Goal: Information Seeking & Learning: Check status

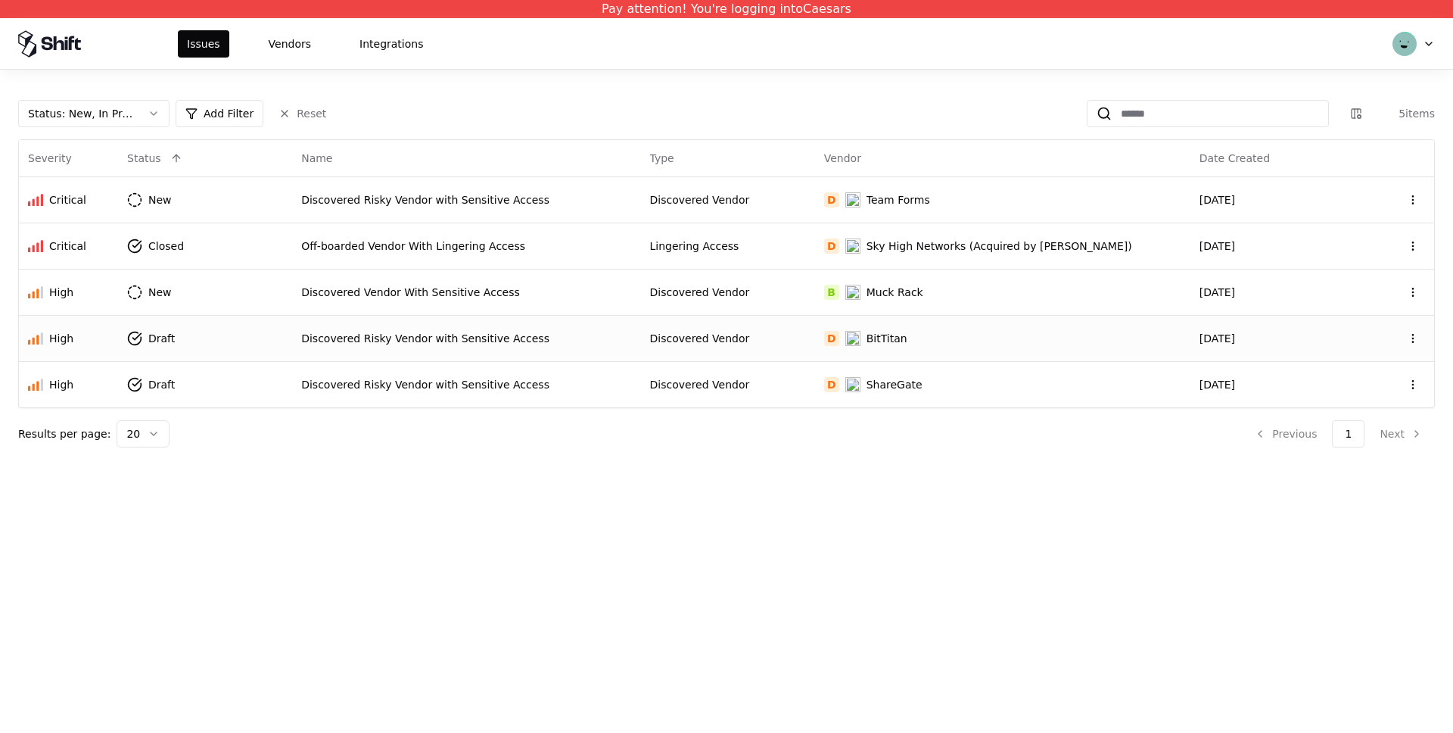
click at [369, 323] on td "Discovered Risky Vendor with Sensitive Access" at bounding box center [466, 338] width 348 height 46
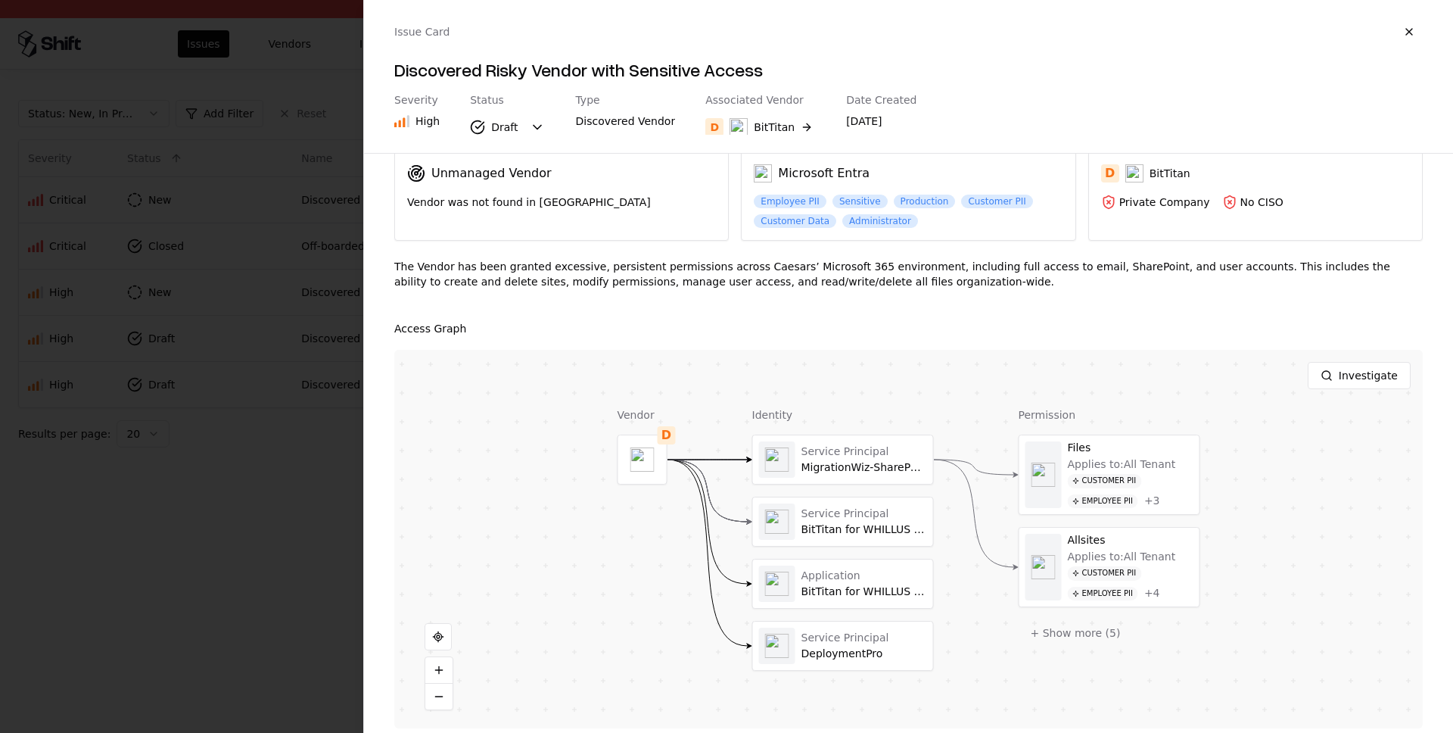
scroll to position [86, 0]
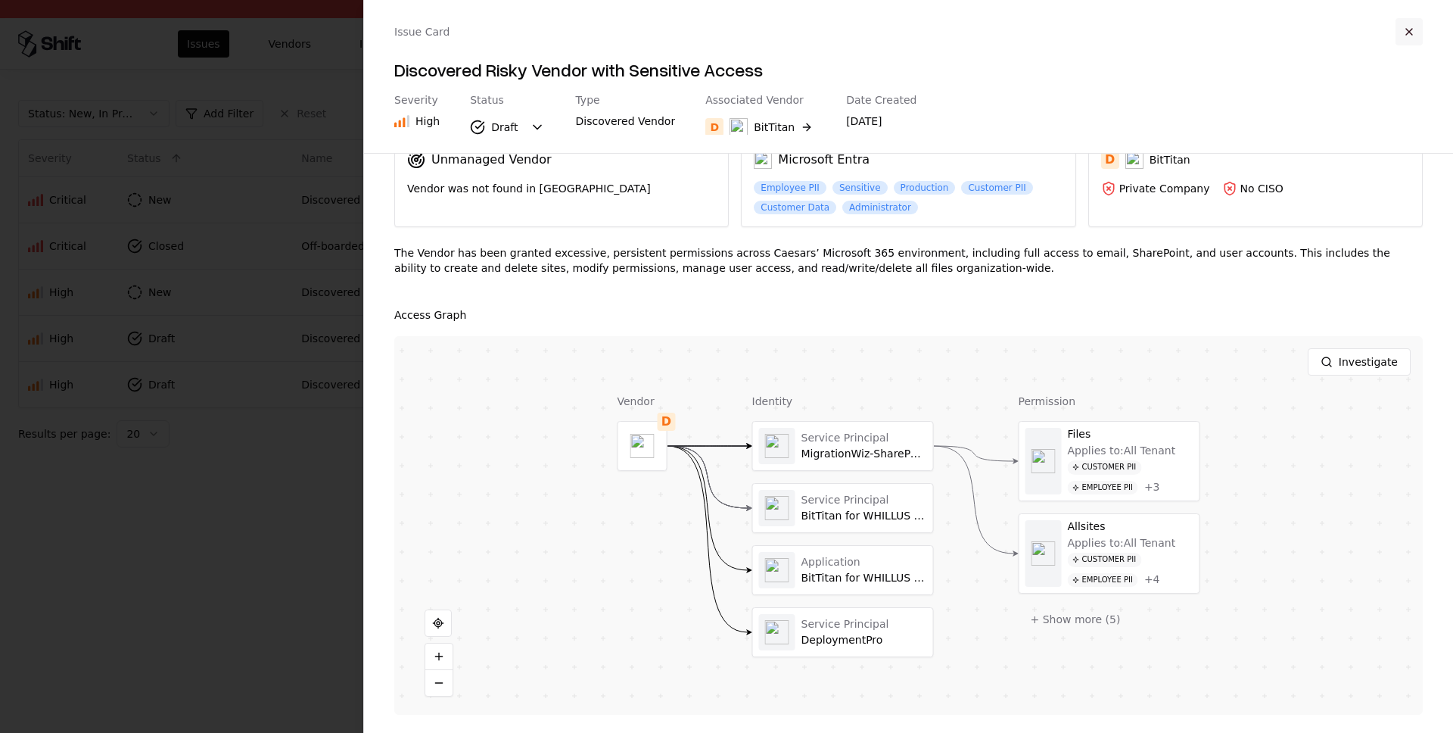
click at [1407, 29] on button "button" at bounding box center [1409, 31] width 27 height 27
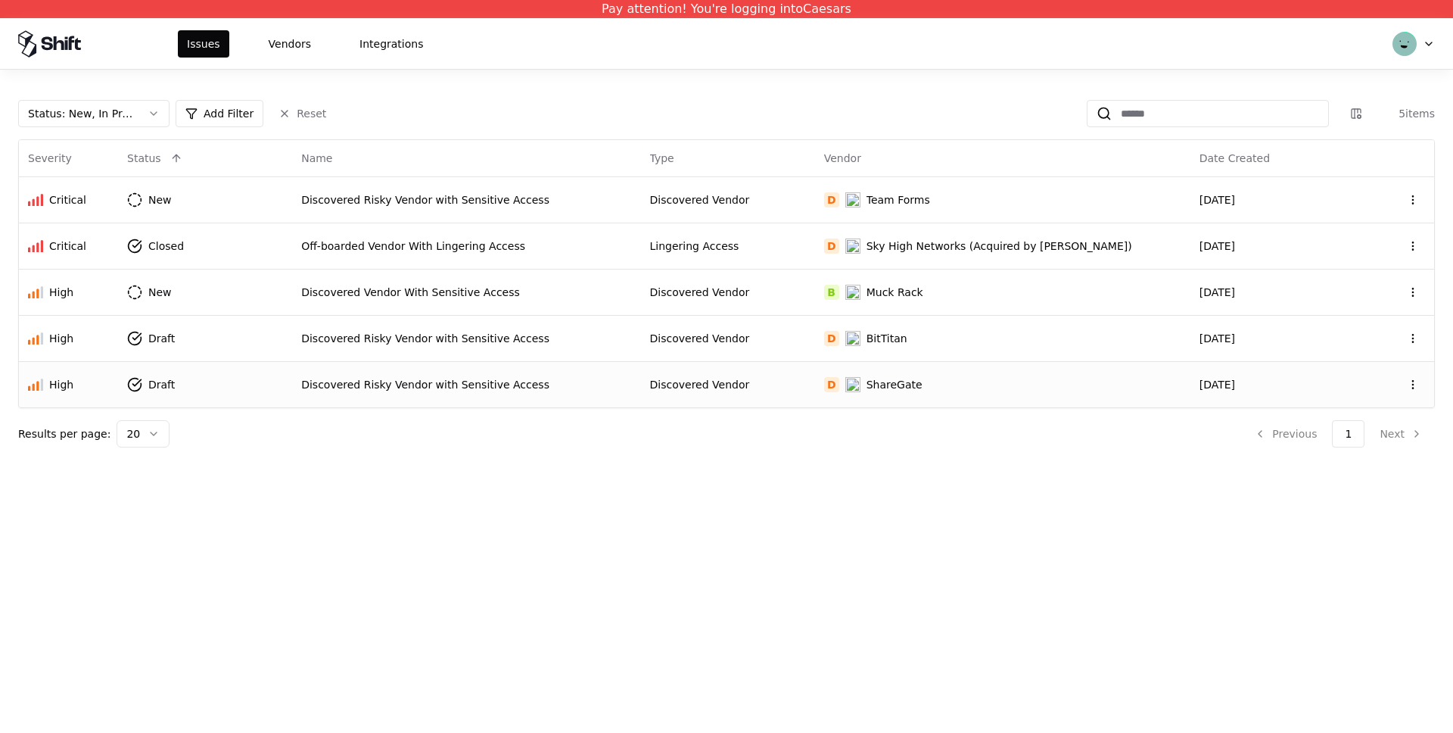
click at [505, 383] on div "Discovered Risky Vendor with Sensitive Access" at bounding box center [466, 384] width 330 height 15
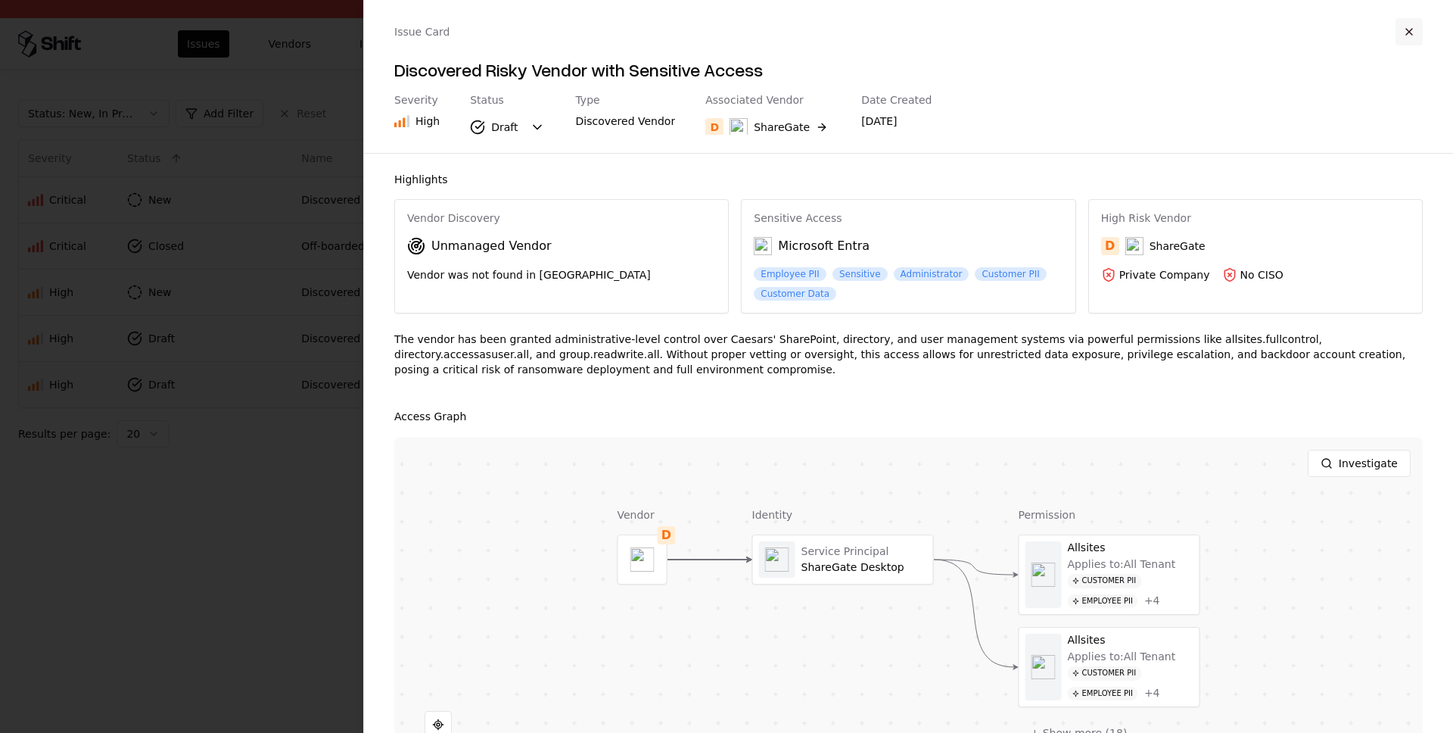
click at [1395, 28] on div "Issue Card" at bounding box center [908, 31] width 1029 height 27
drag, startPoint x: 1417, startPoint y: 30, endPoint x: 1409, endPoint y: 30, distance: 7.6
click at [1417, 30] on button "button" at bounding box center [1409, 31] width 27 height 27
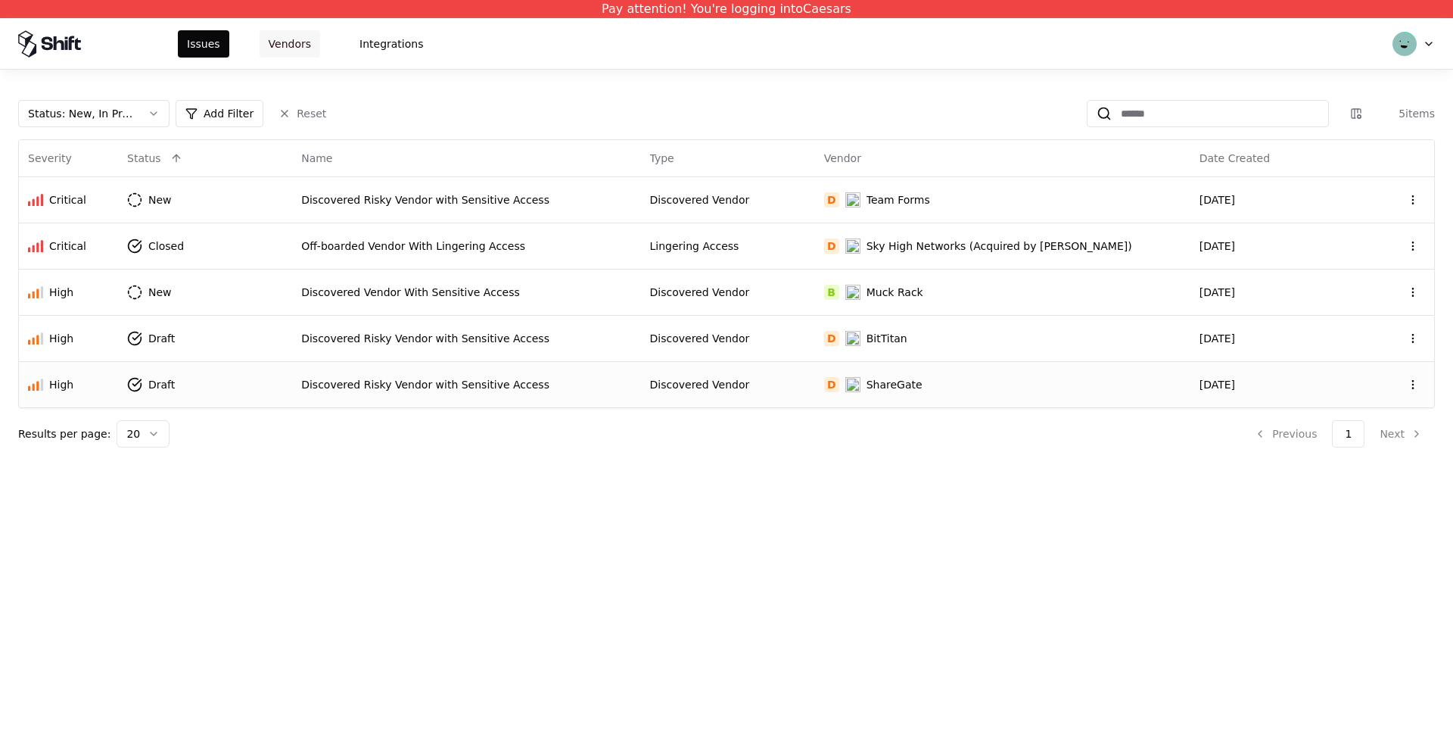
click at [276, 37] on button "Vendors" at bounding box center [290, 43] width 61 height 27
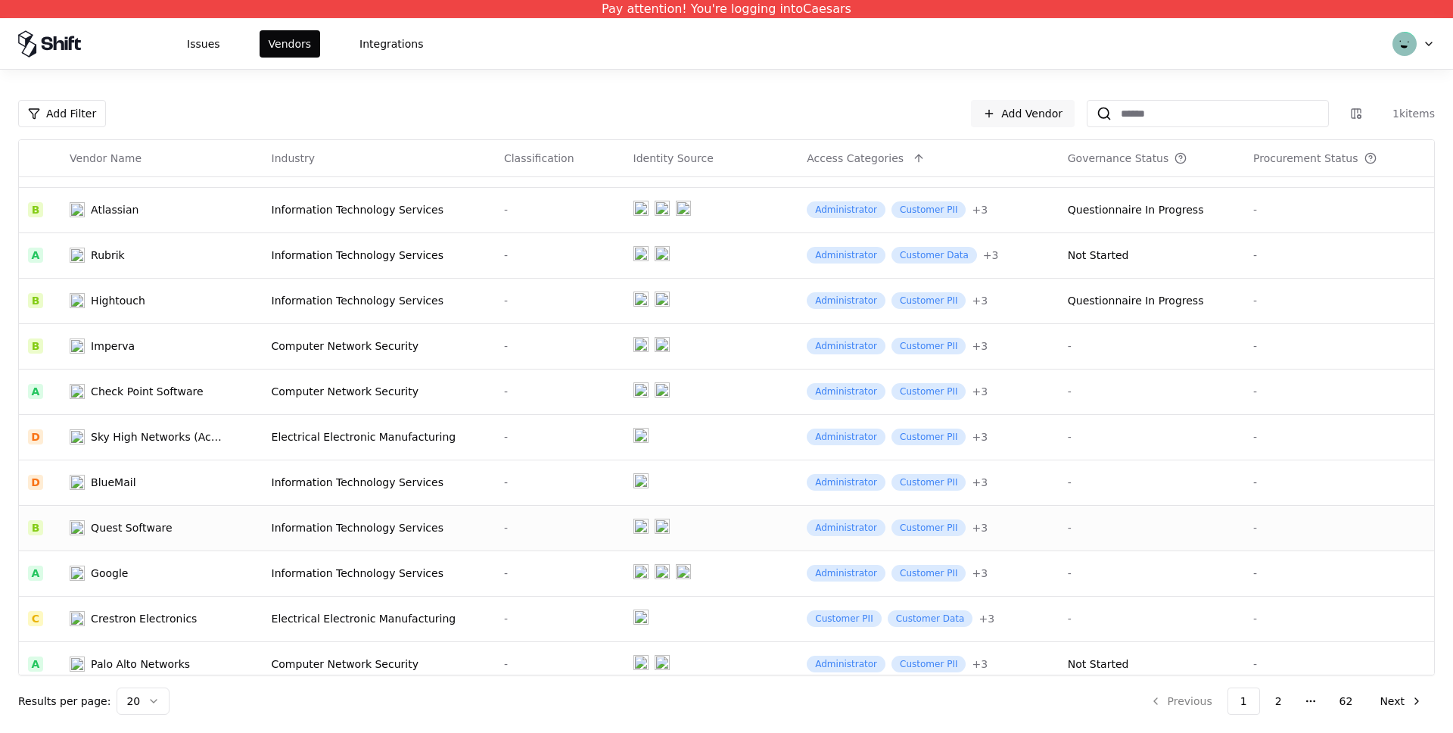
scroll to position [410, 0]
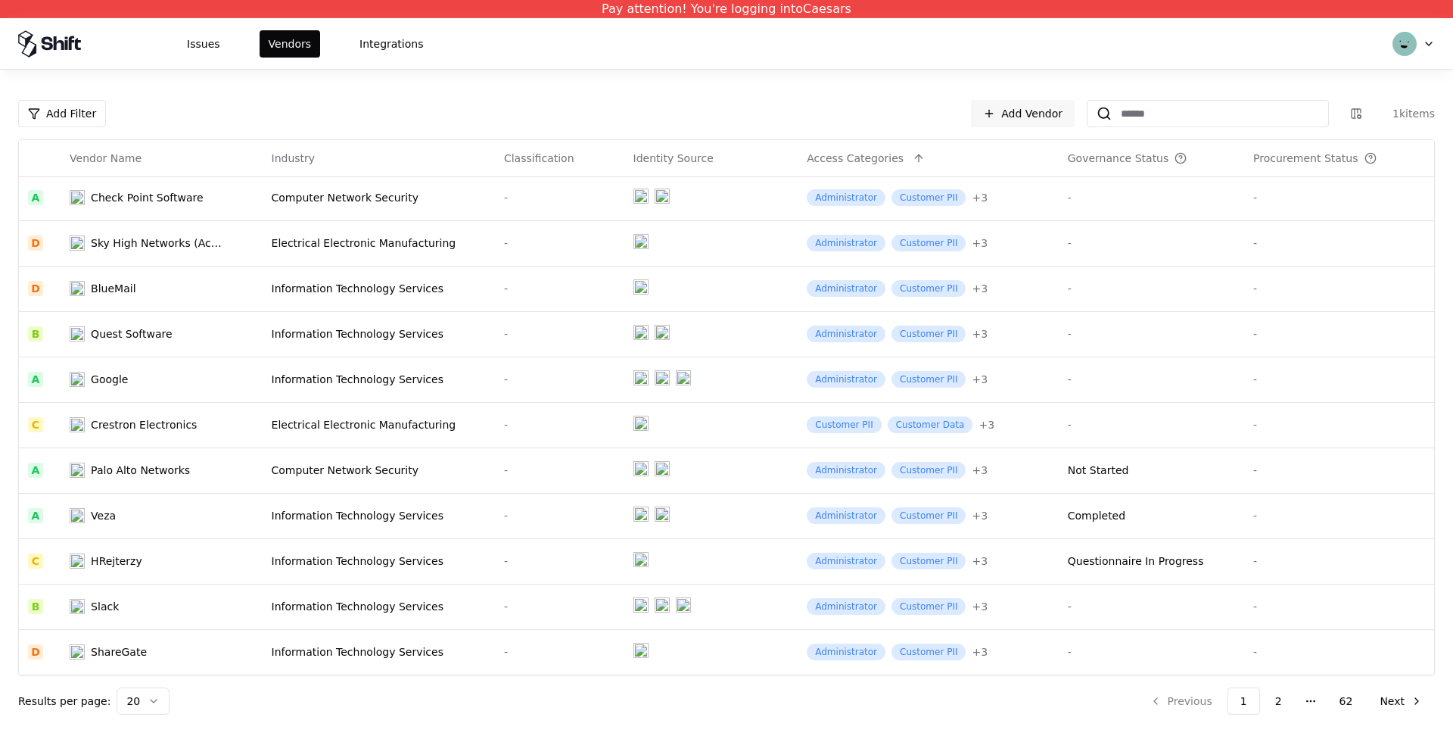
click at [148, 705] on html "Pay attention! You're logging into Caesars Issues Vendors Integrations Add Filt…" at bounding box center [726, 366] width 1453 height 733
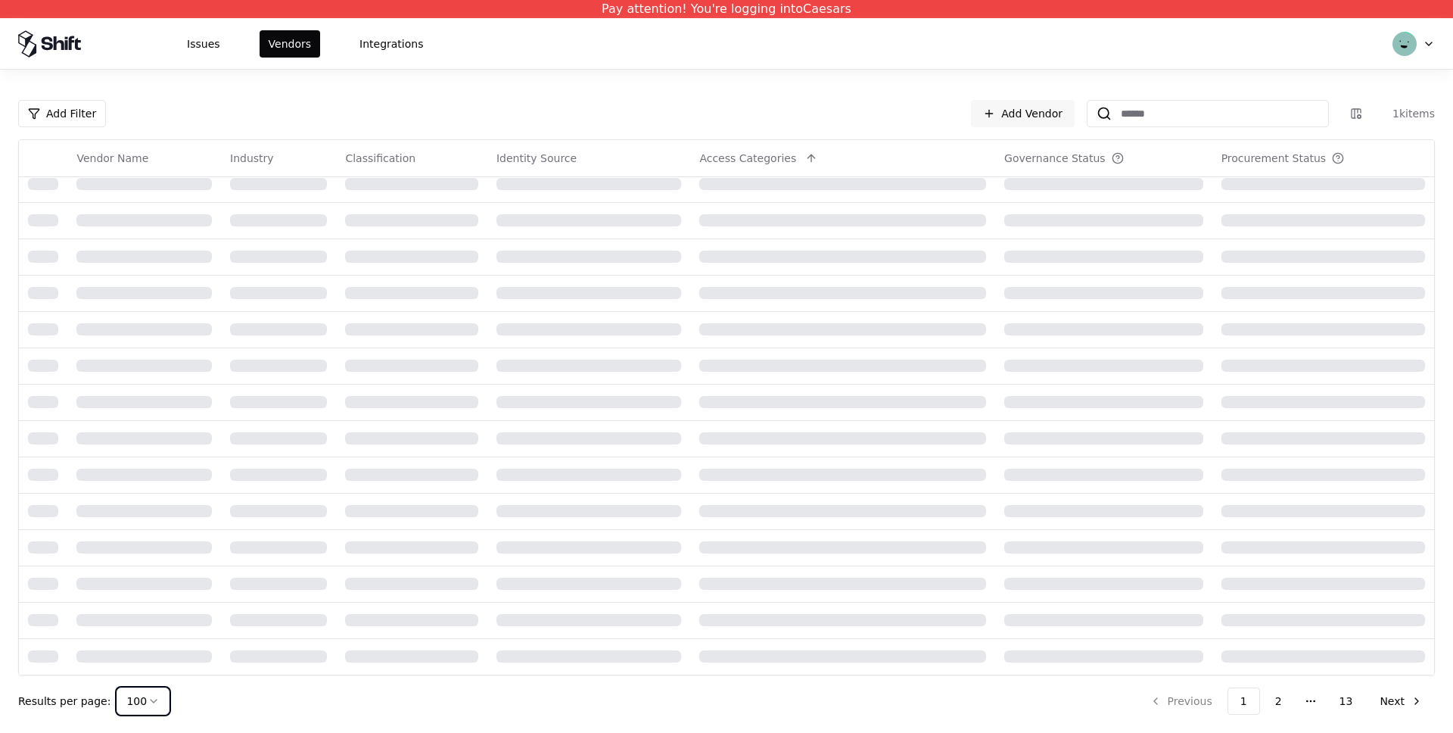
scroll to position [410, 0]
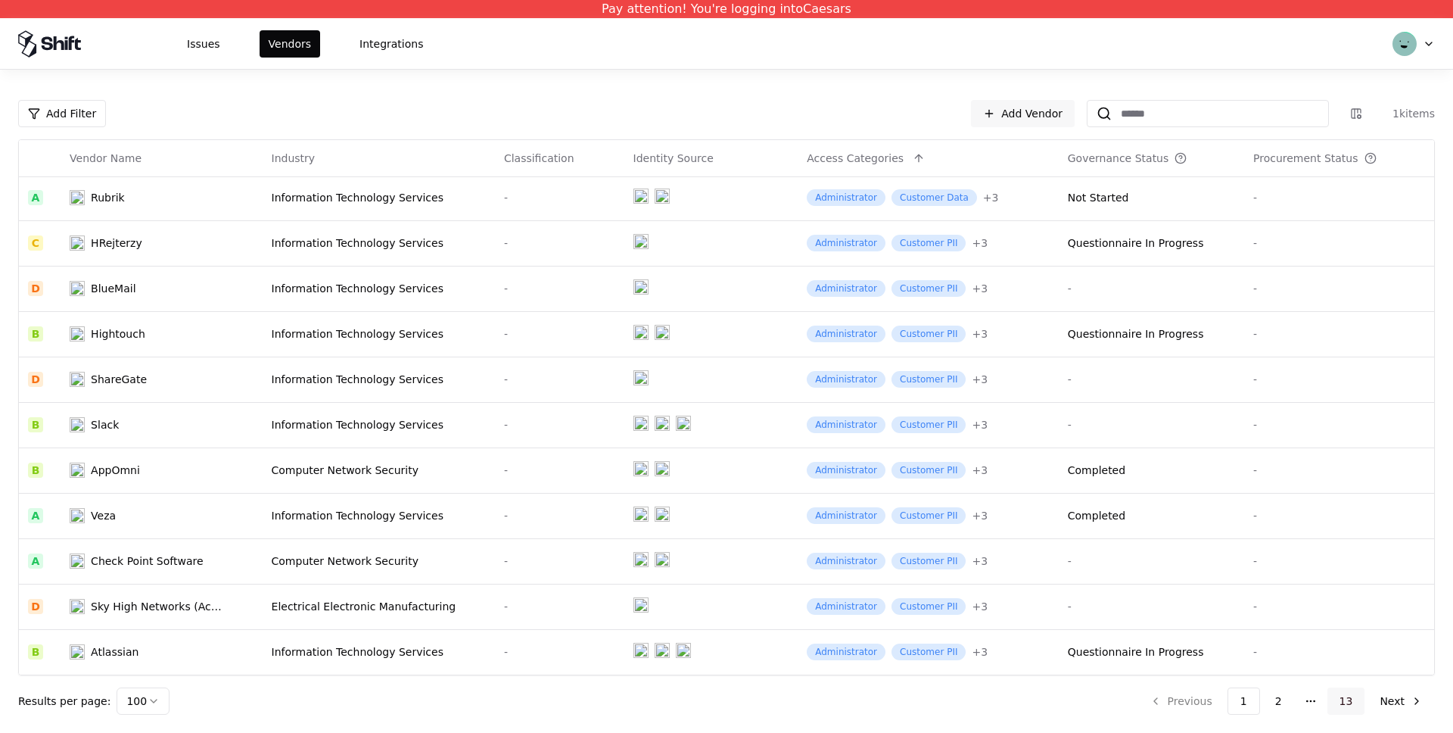
click at [1355, 702] on button "13" at bounding box center [1347, 700] width 38 height 27
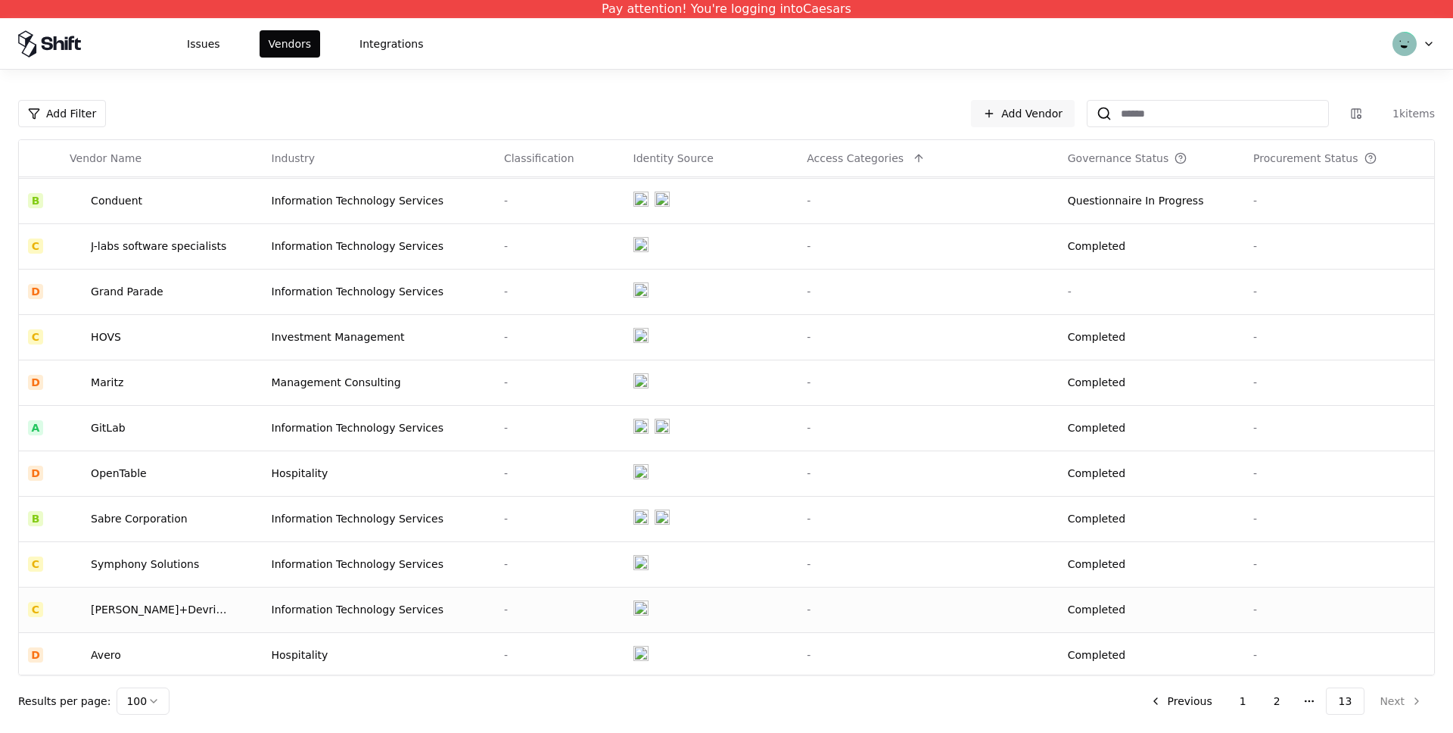
scroll to position [774, 0]
click at [87, 102] on html "Pay attention! You're logging into Caesars Issues Vendors Integrations Add Filt…" at bounding box center [726, 366] width 1453 height 733
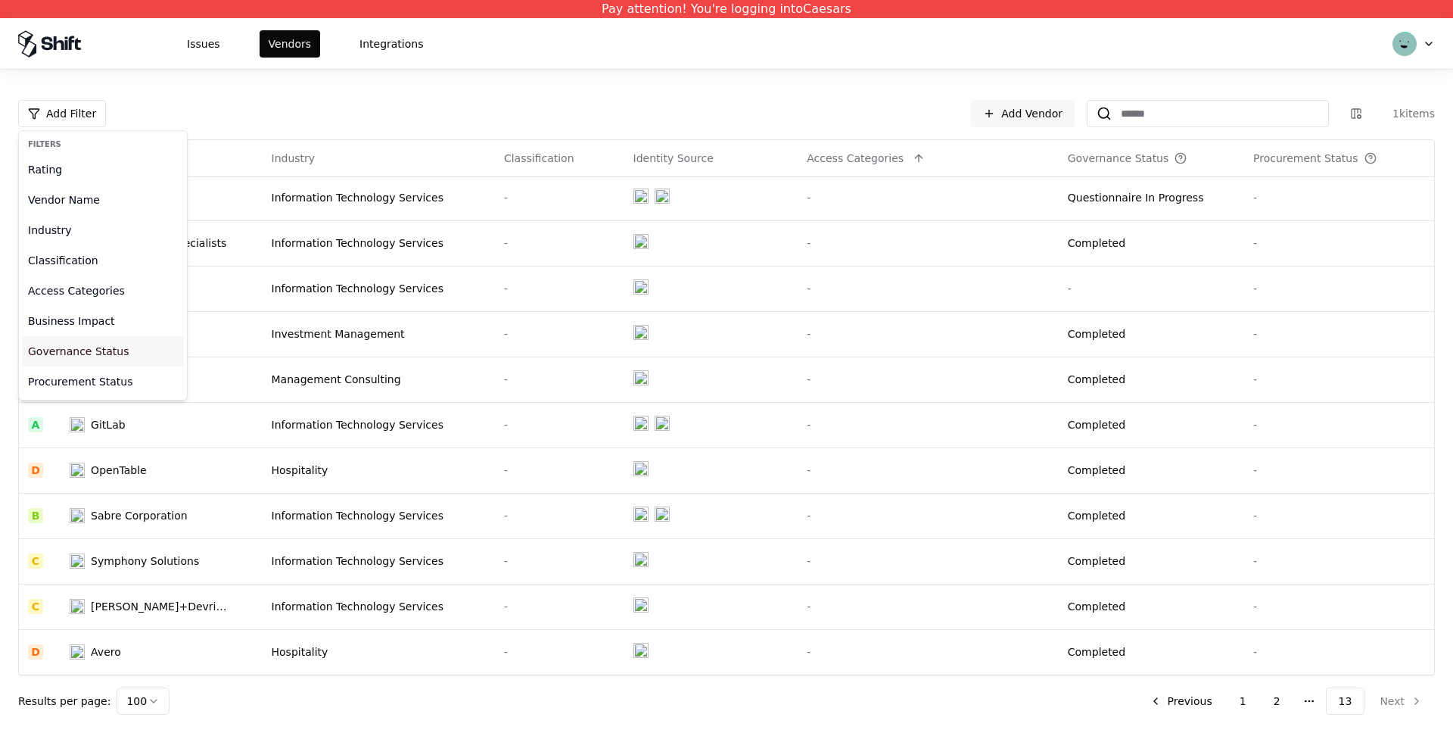
click at [70, 351] on div "Governance Status" at bounding box center [103, 351] width 162 height 30
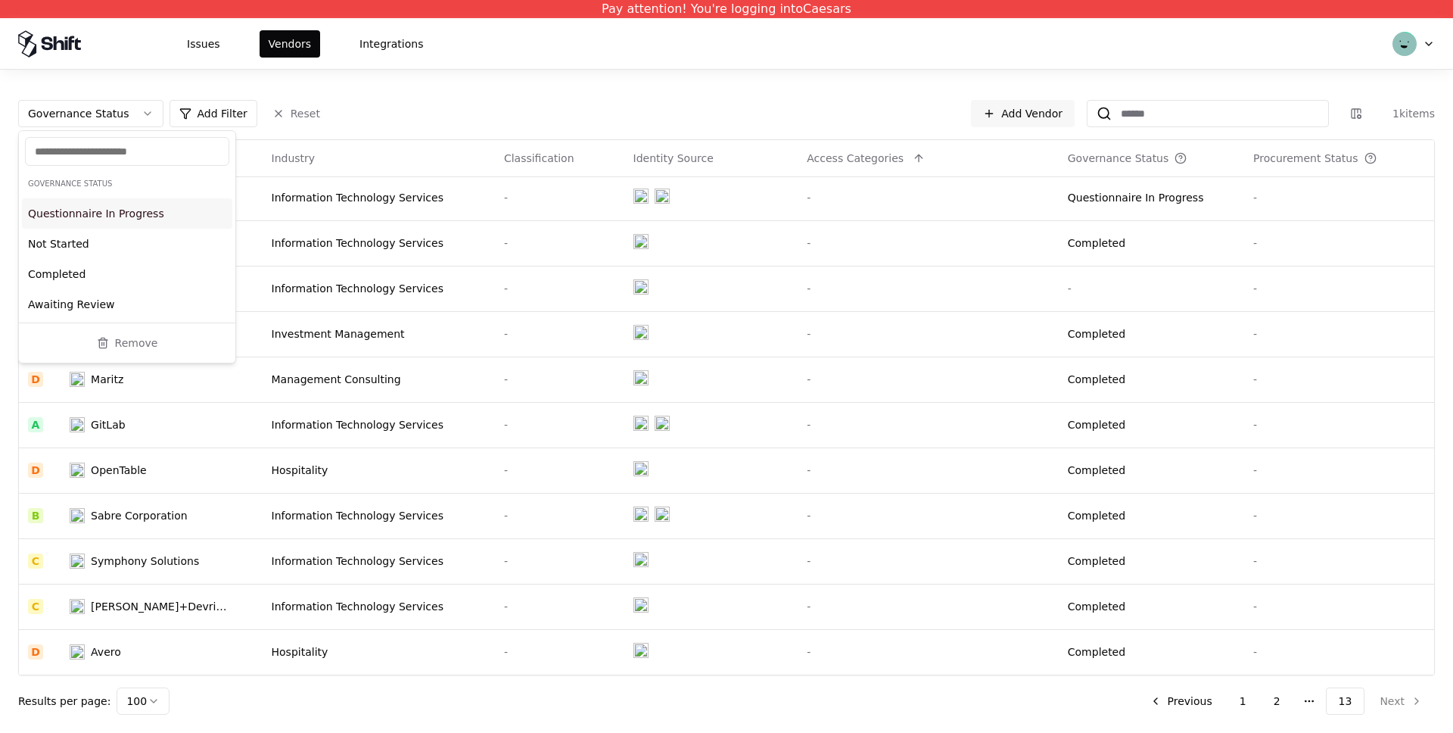
drag, startPoint x: 57, startPoint y: 208, endPoint x: 52, endPoint y: 231, distance: 23.2
click at [57, 209] on div "Questionnaire In Progress" at bounding box center [127, 213] width 210 height 30
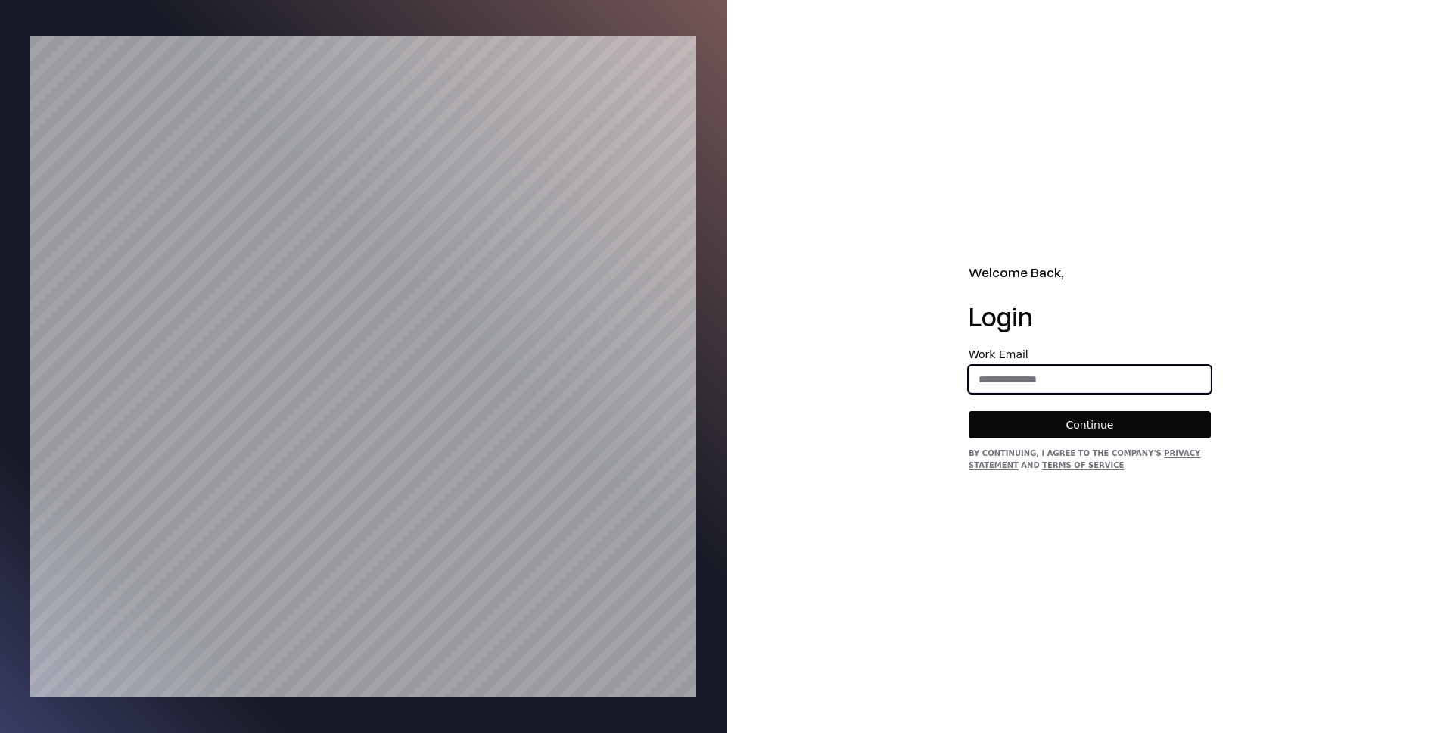
drag, startPoint x: 982, startPoint y: 385, endPoint x: 998, endPoint y: 385, distance: 15.9
click at [982, 385] on input "email" at bounding box center [1090, 379] width 241 height 27
type input "**********"
click at [1094, 431] on button "Continue" at bounding box center [1090, 424] width 242 height 27
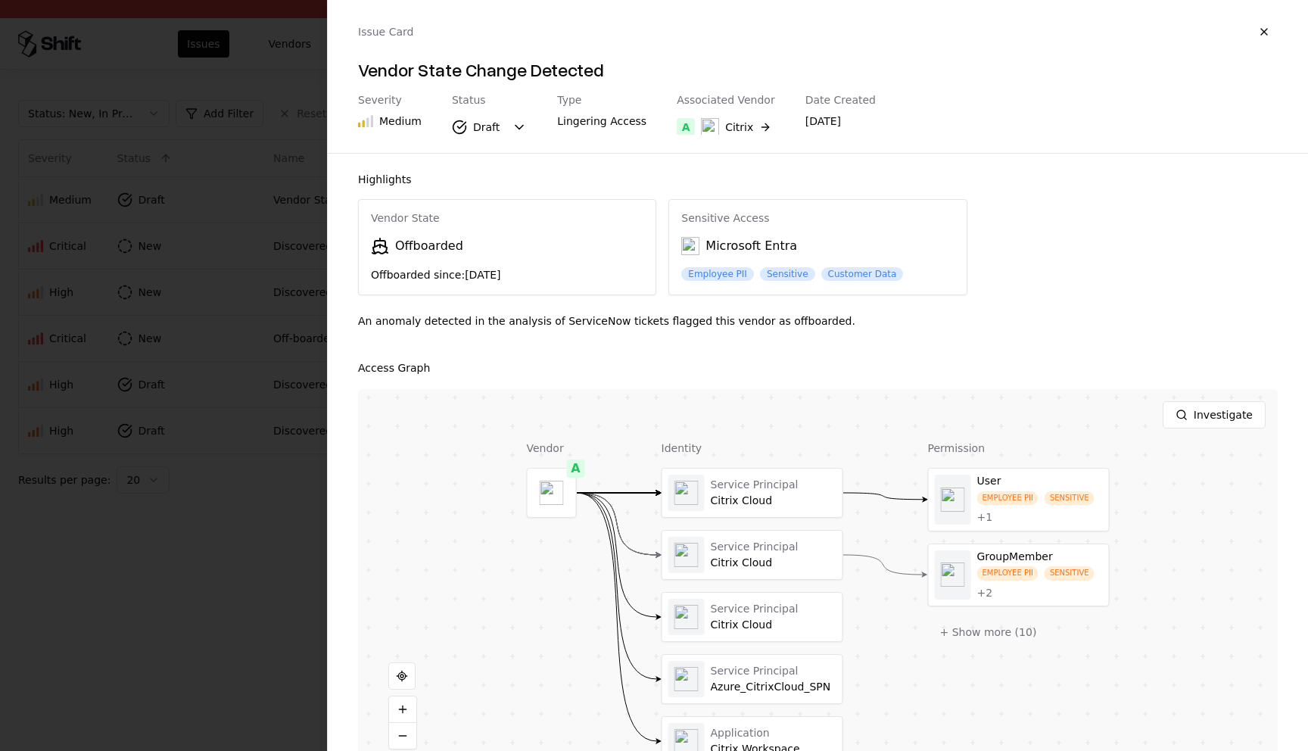
click at [1264, 30] on button "button" at bounding box center [1263, 31] width 27 height 27
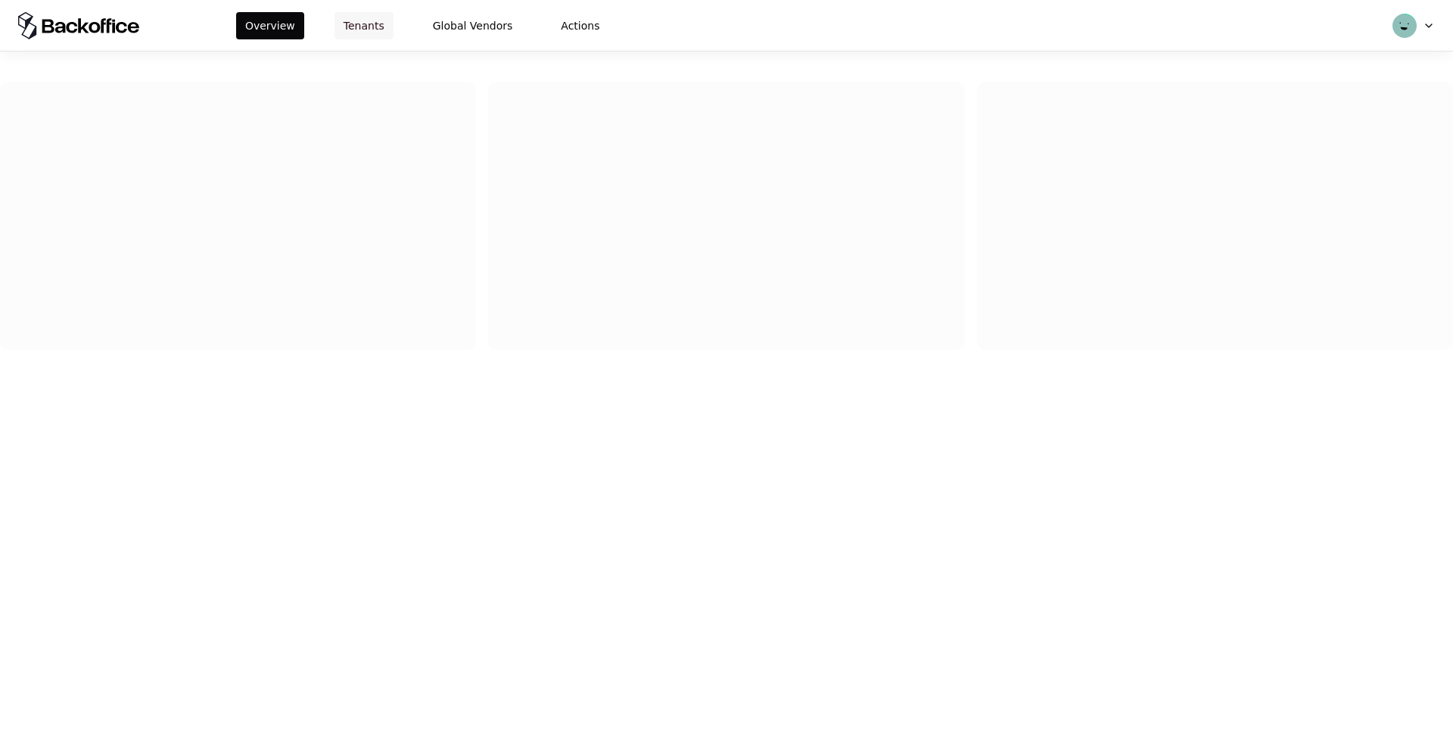
click at [363, 21] on button "Tenants" at bounding box center [364, 25] width 59 height 27
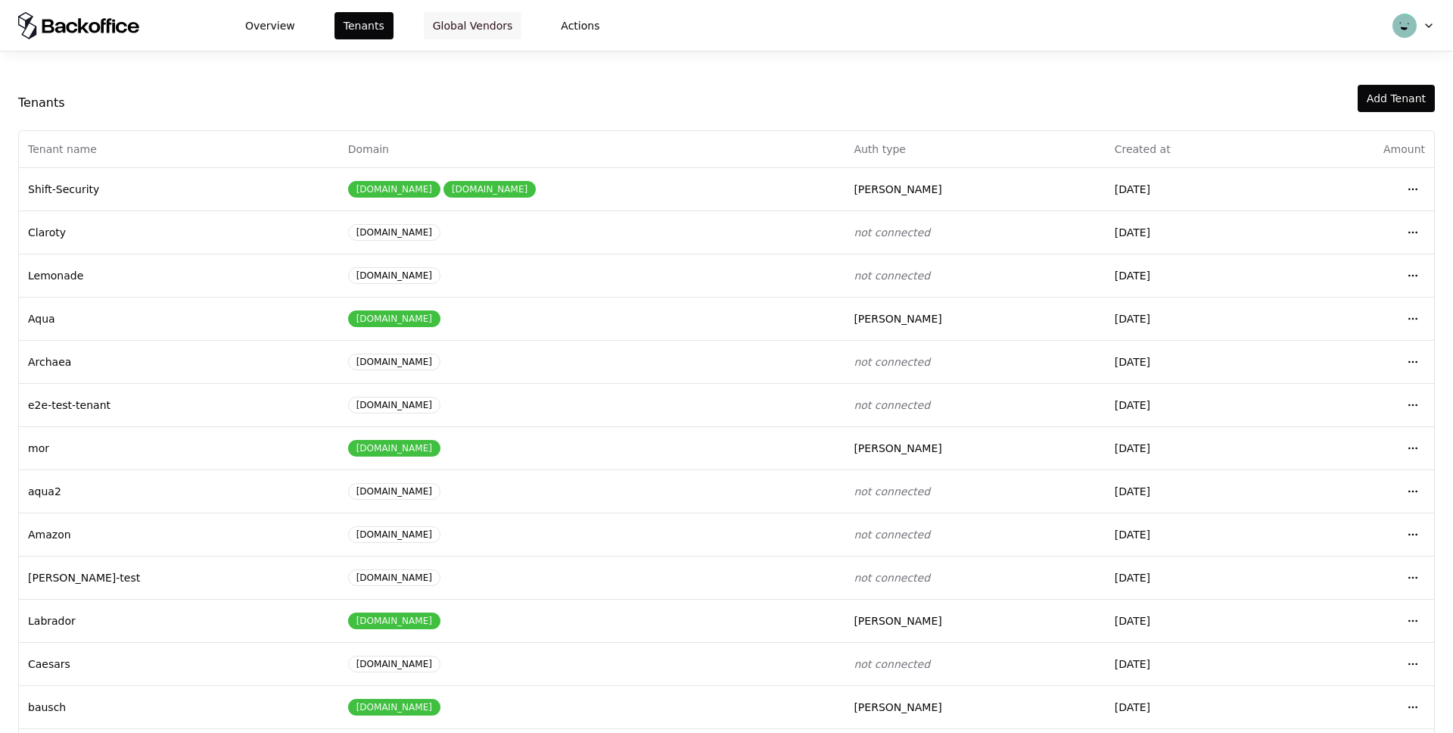
click at [450, 24] on button "Global Vendors" at bounding box center [473, 25] width 98 height 27
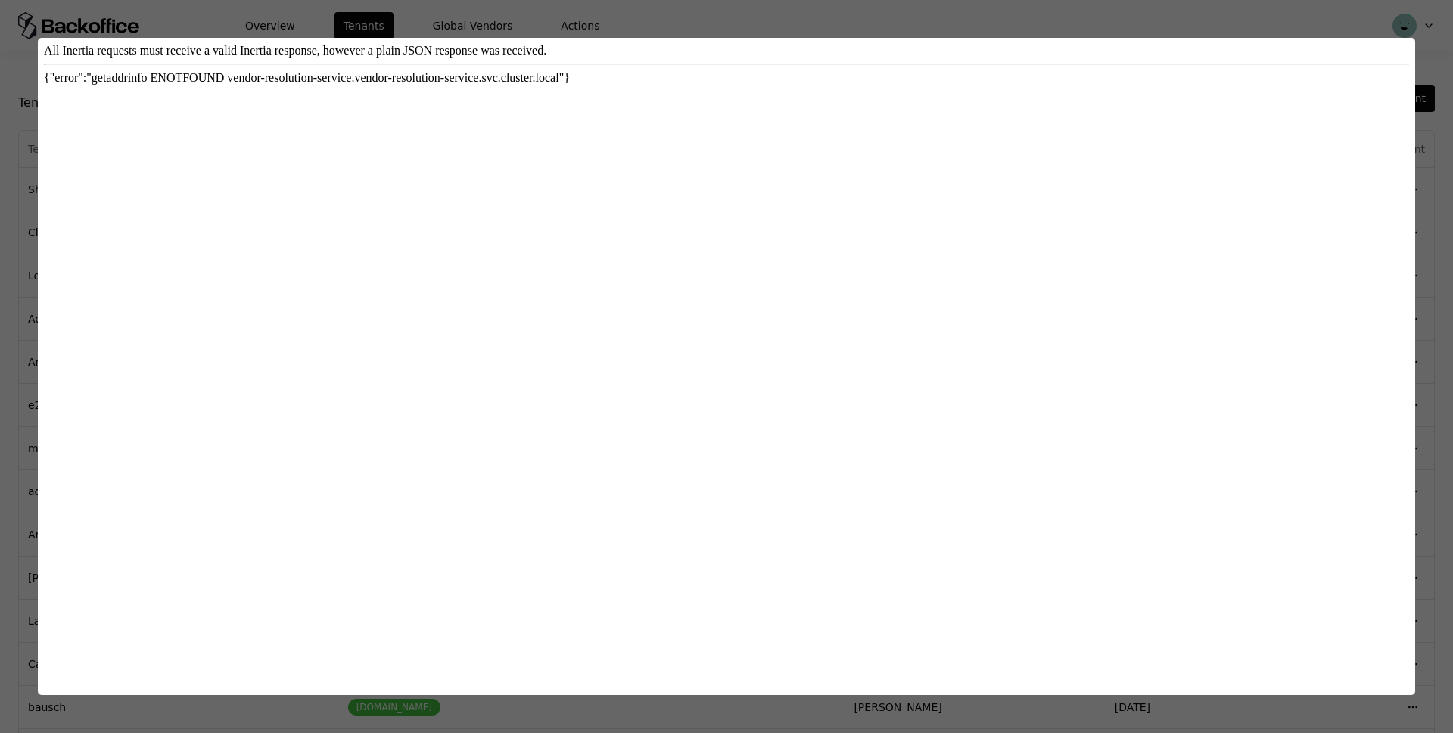
click at [1036, 20] on div at bounding box center [726, 366] width 1453 height 733
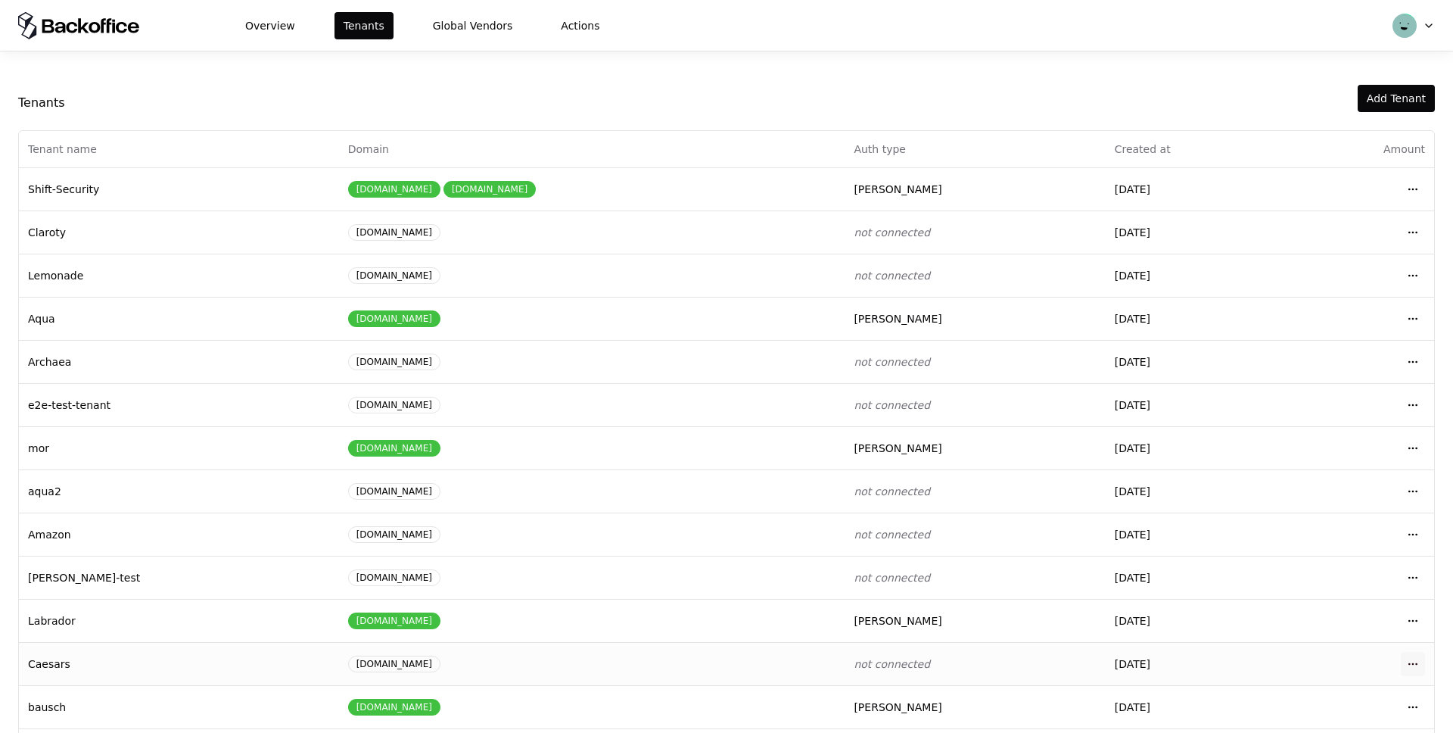
click at [1409, 664] on html "Overview Tenants Global Vendors Actions Tenants Add Tenant Tenant name Domain A…" at bounding box center [726, 366] width 1453 height 733
click at [1334, 602] on div "Login to tenant" at bounding box center [1346, 599] width 172 height 30
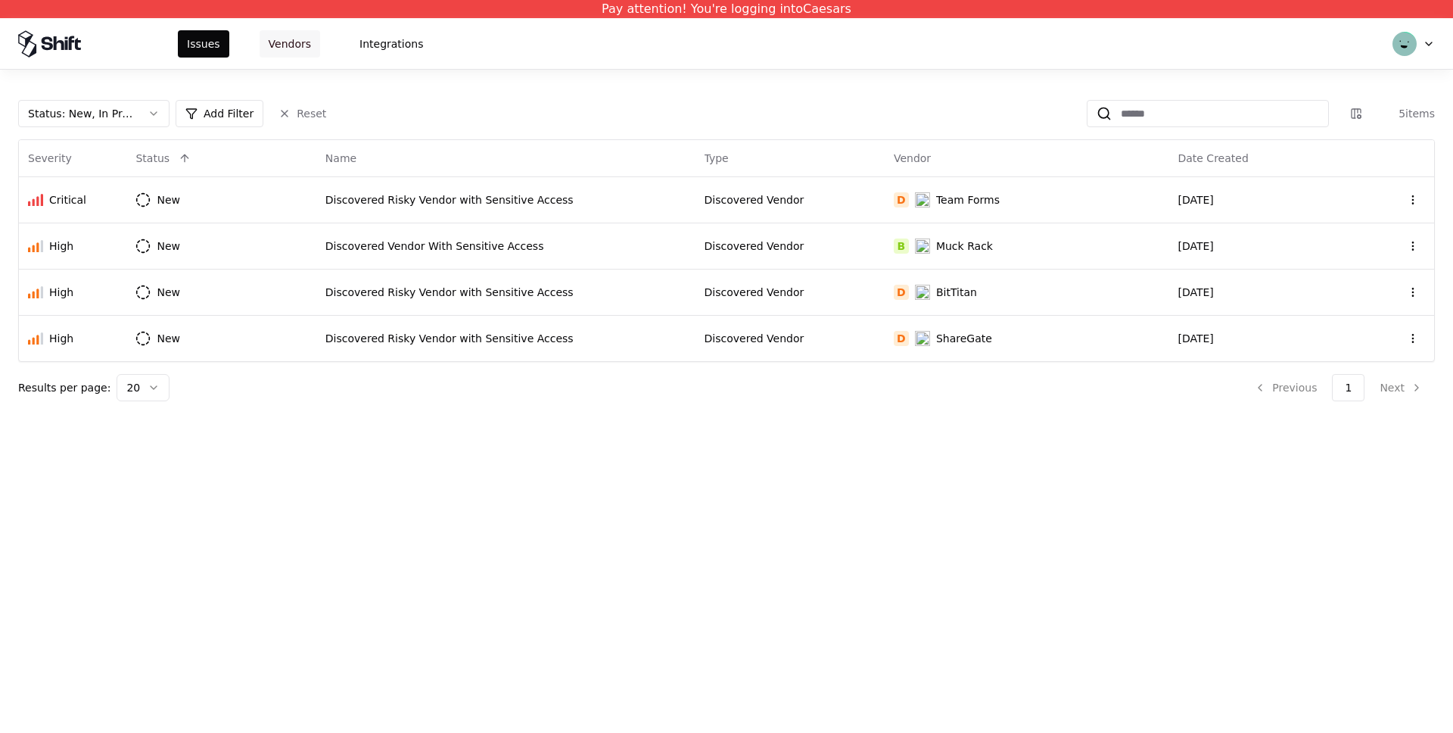
click at [291, 46] on button "Vendors" at bounding box center [290, 43] width 61 height 27
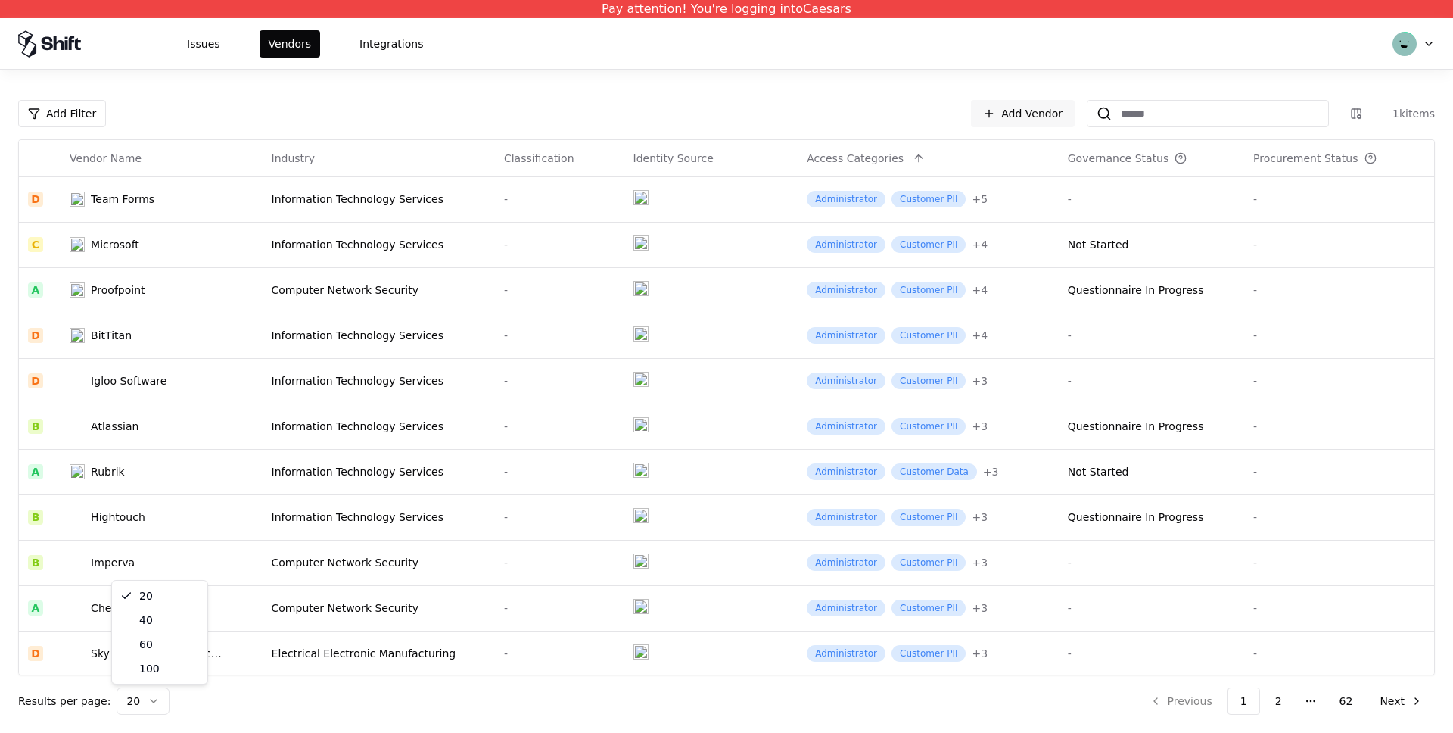
click at [149, 700] on html "Pay attention! You're logging into Caesars Issues Vendors Integrations Add Filt…" at bounding box center [726, 366] width 1453 height 733
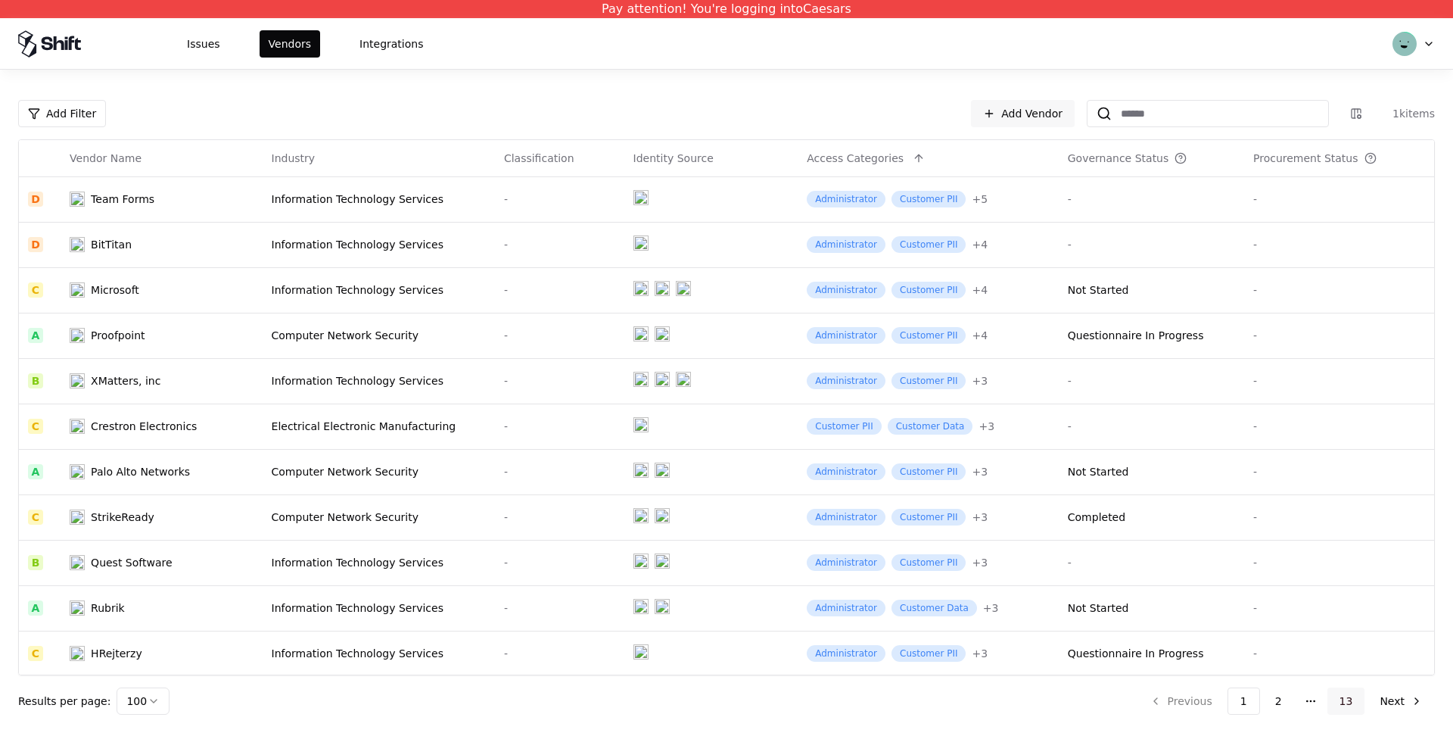
click at [1346, 697] on button "13" at bounding box center [1347, 700] width 38 height 27
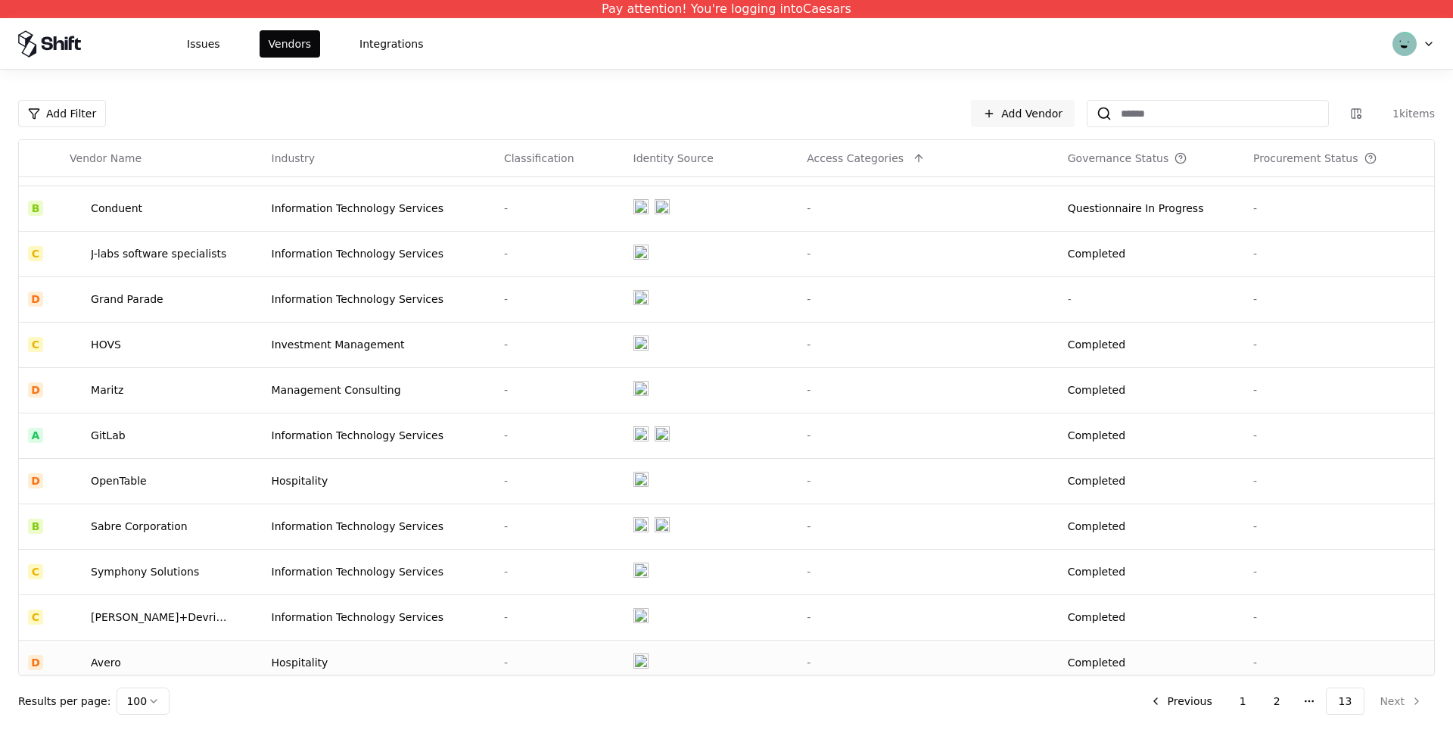
scroll to position [774, 0]
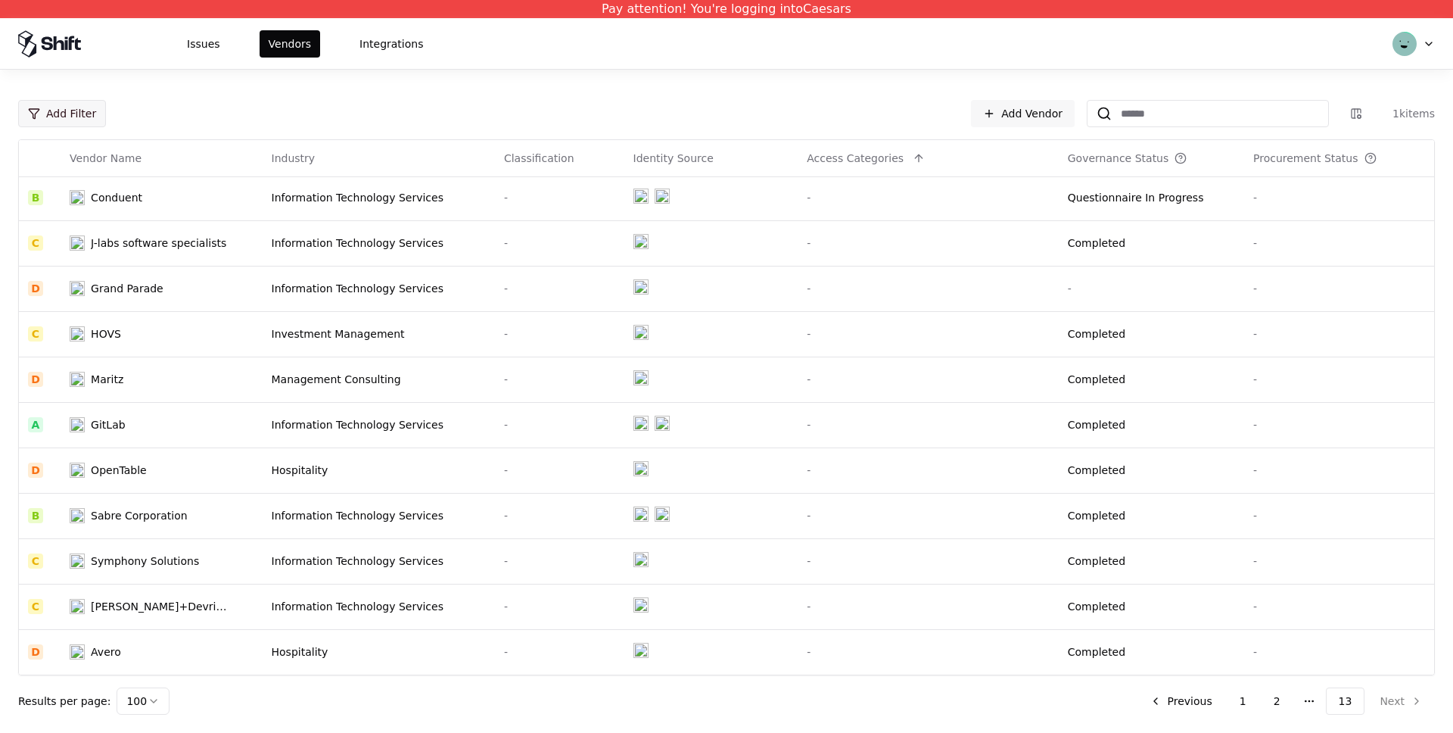
click at [79, 110] on html "Pay attention! You're logging into Caesars Issues Vendors Integrations Add Filt…" at bounding box center [726, 366] width 1453 height 733
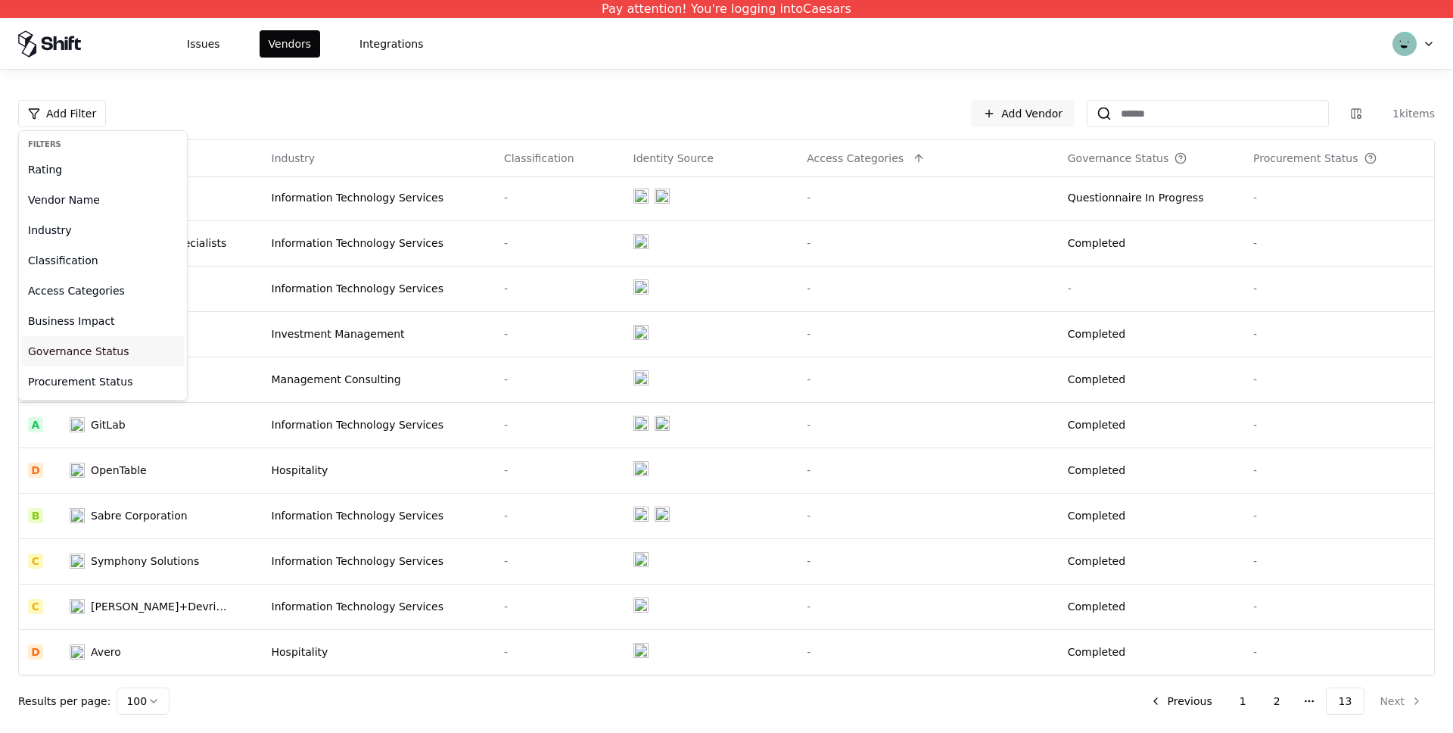
click at [58, 350] on div "Governance Status" at bounding box center [103, 351] width 162 height 30
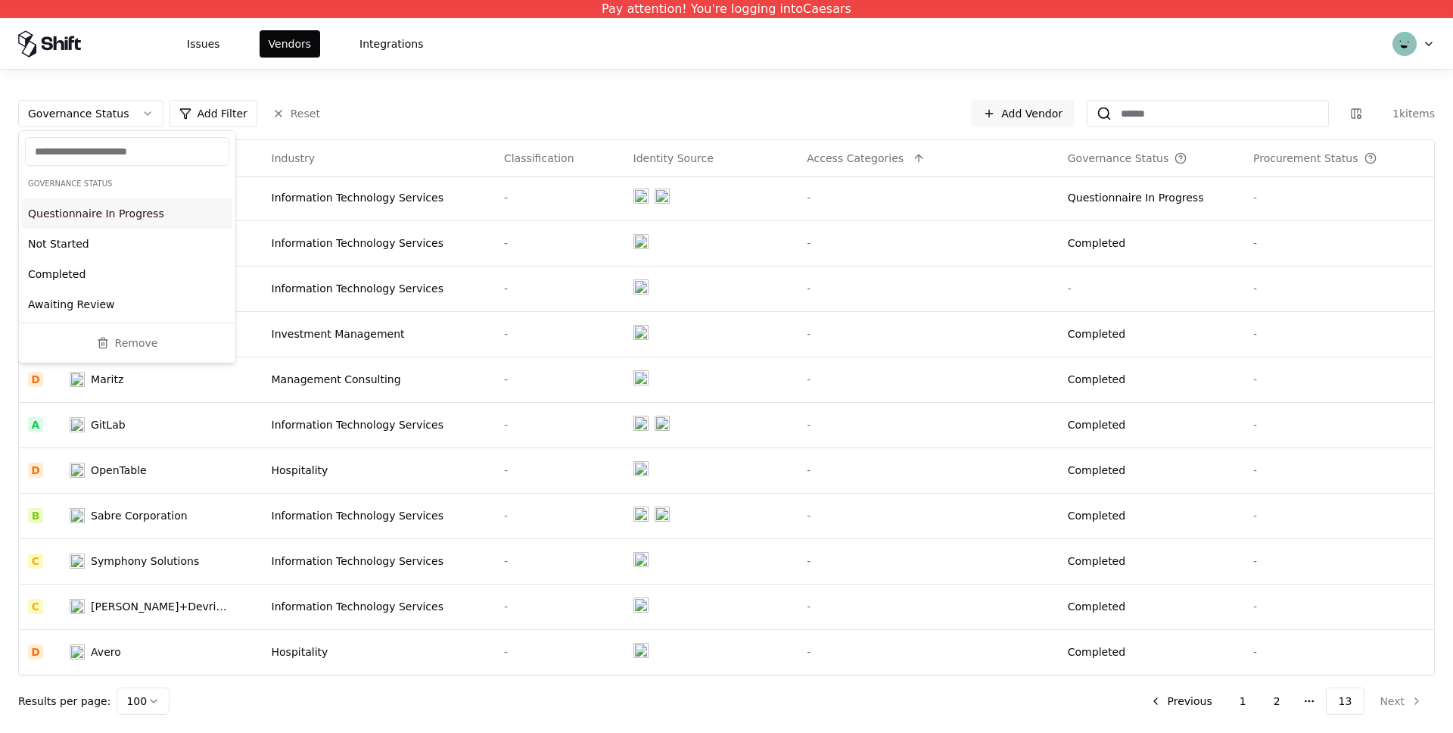
drag, startPoint x: 96, startPoint y: 207, endPoint x: 95, endPoint y: 218, distance: 10.7
click at [96, 208] on div "Questionnaire In Progress" at bounding box center [127, 213] width 210 height 30
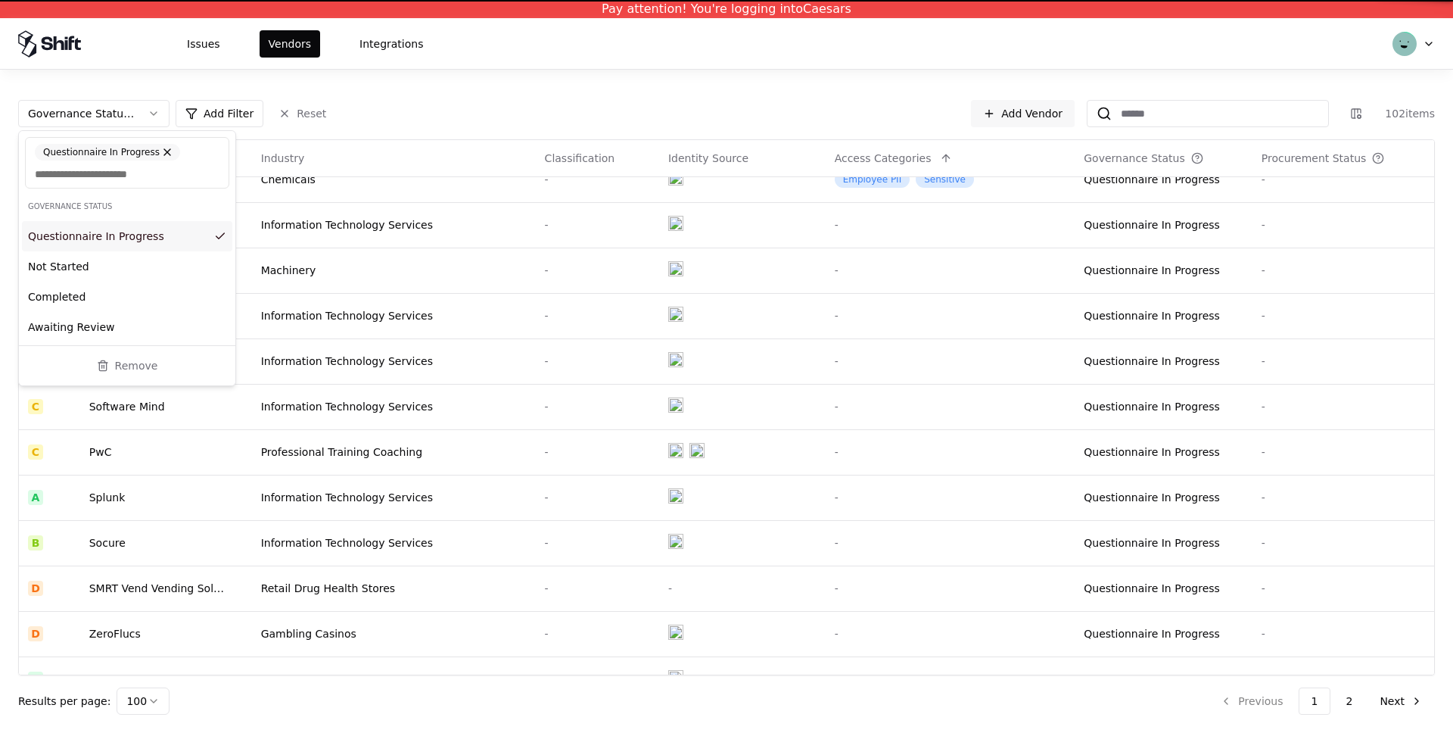
scroll to position [774, 0]
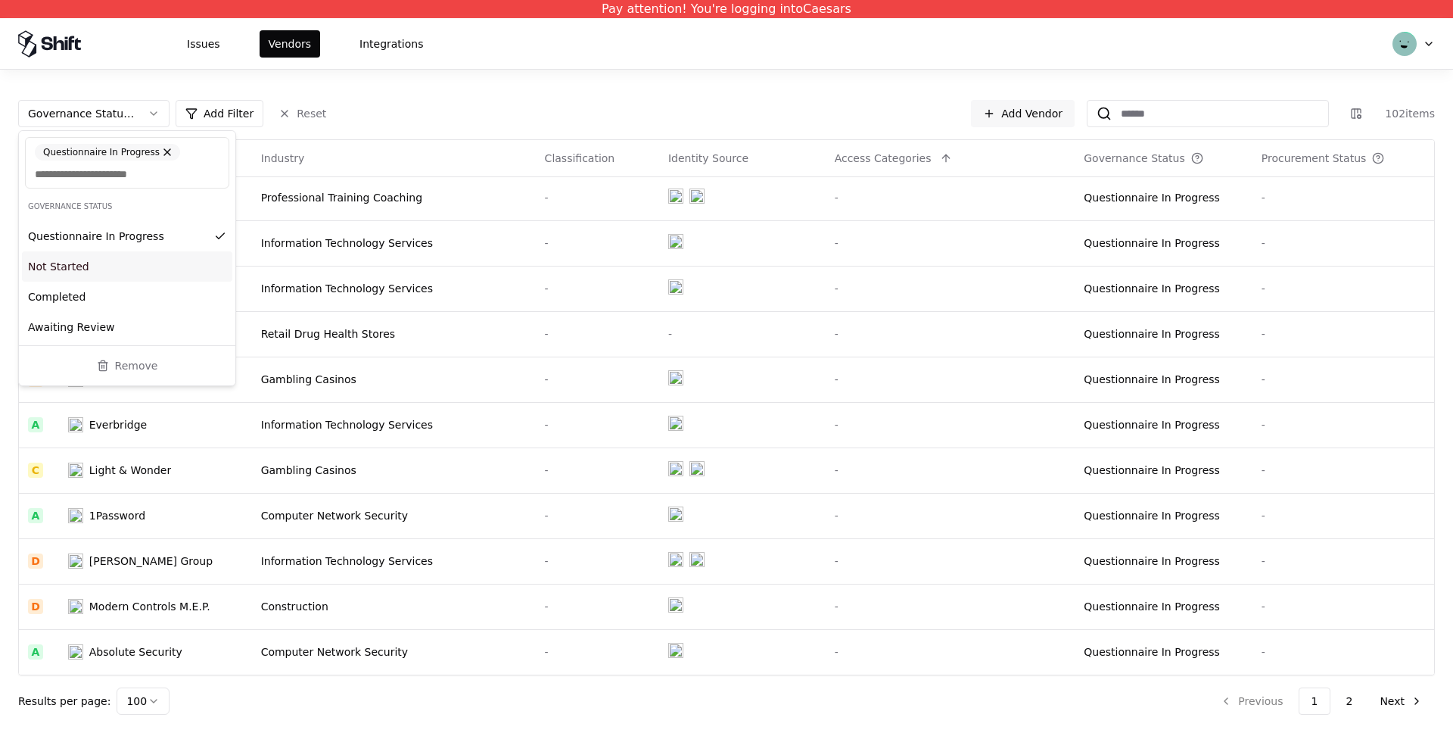
drag, startPoint x: 61, startPoint y: 261, endPoint x: 70, endPoint y: 293, distance: 32.9
click at [62, 262] on div "Not Started" at bounding box center [127, 266] width 210 height 30
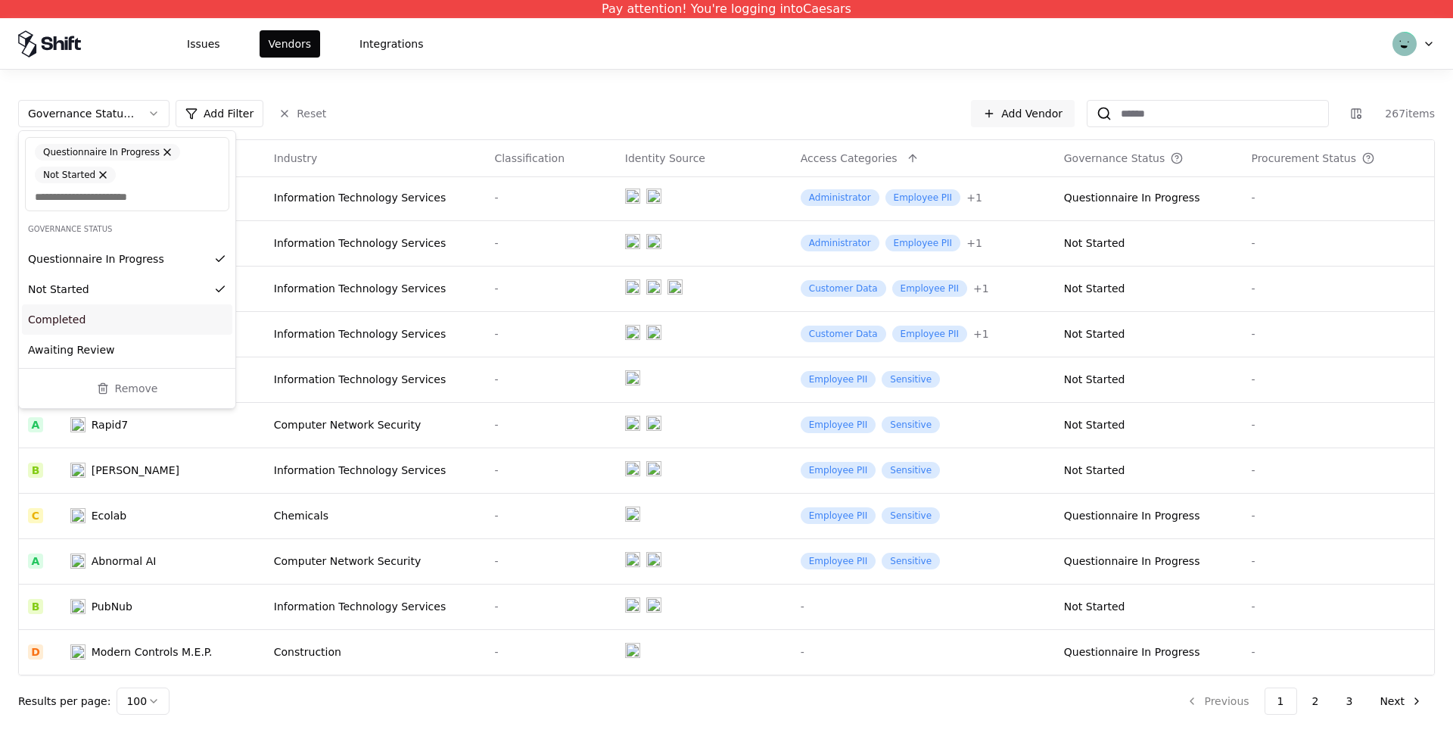
click at [67, 325] on div "Completed" at bounding box center [127, 319] width 210 height 30
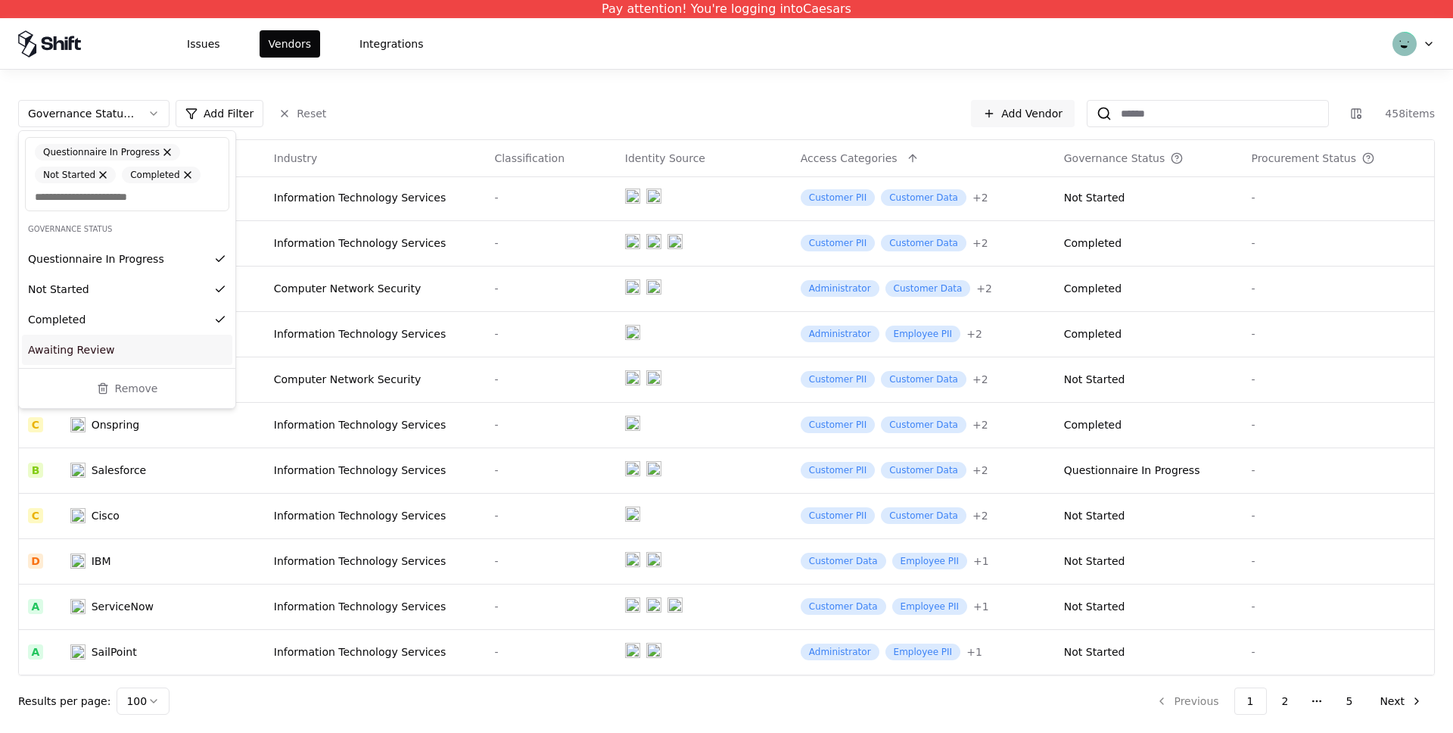
click at [67, 351] on div "Awaiting Review" at bounding box center [127, 350] width 210 height 30
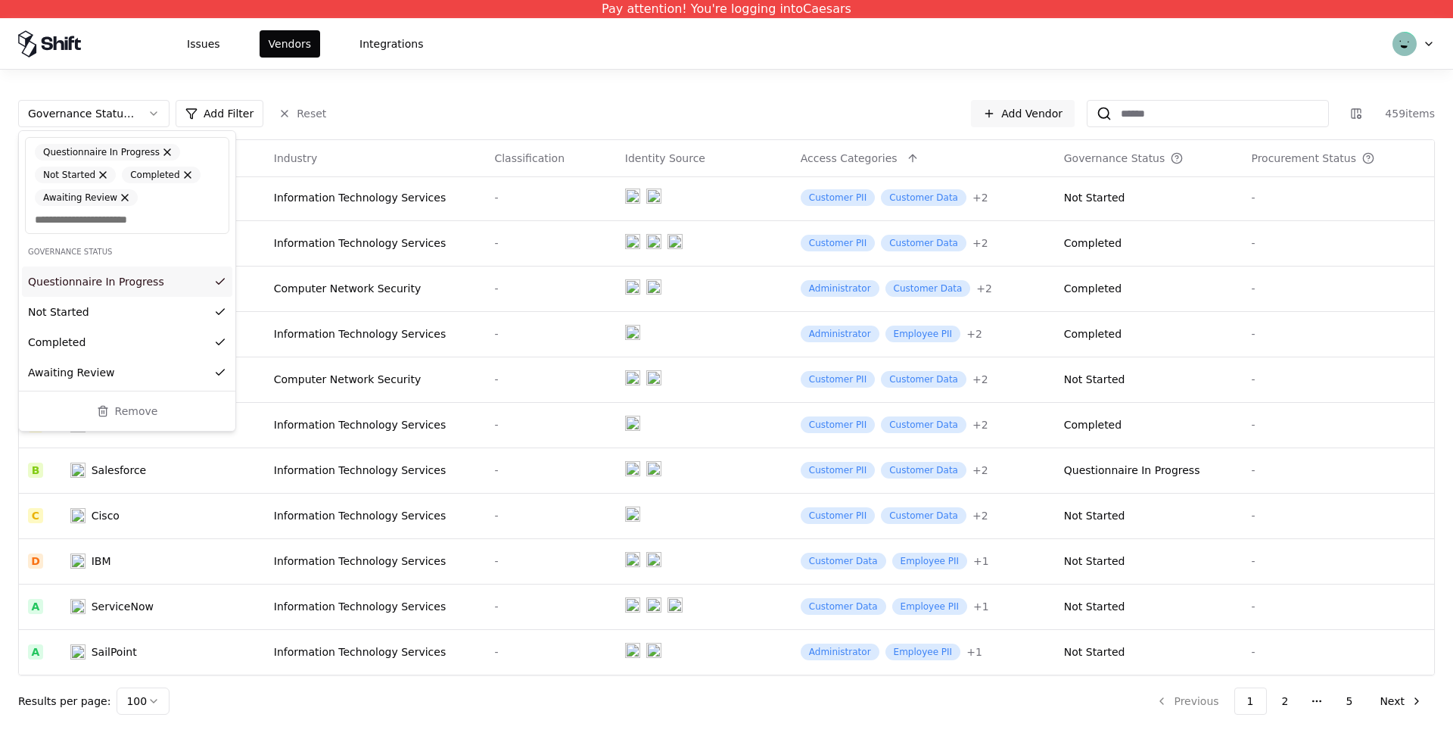
click at [441, 79] on html "Pay attention! You're logging into Caesars Issues Vendors Integrations Governan…" at bounding box center [726, 366] width 1453 height 733
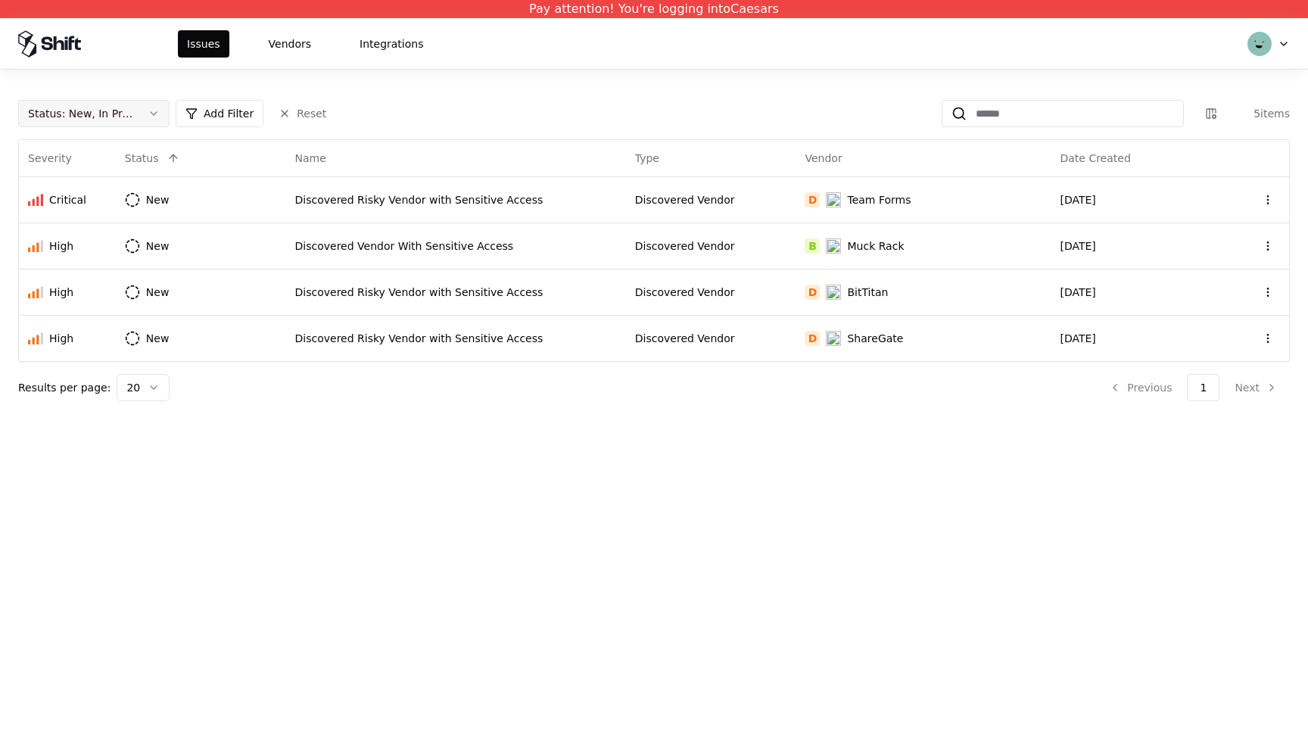
click at [148, 118] on button "Status : New, In Progress" at bounding box center [93, 113] width 151 height 27
click at [56, 260] on div "Draft" at bounding box center [59, 262] width 26 height 15
drag, startPoint x: 378, startPoint y: 590, endPoint x: 348, endPoint y: 398, distance: 193.9
click at [379, 587] on html "Pay attention! You're logging into Caesars Issues Vendors Integrations Status :…" at bounding box center [654, 375] width 1308 height 751
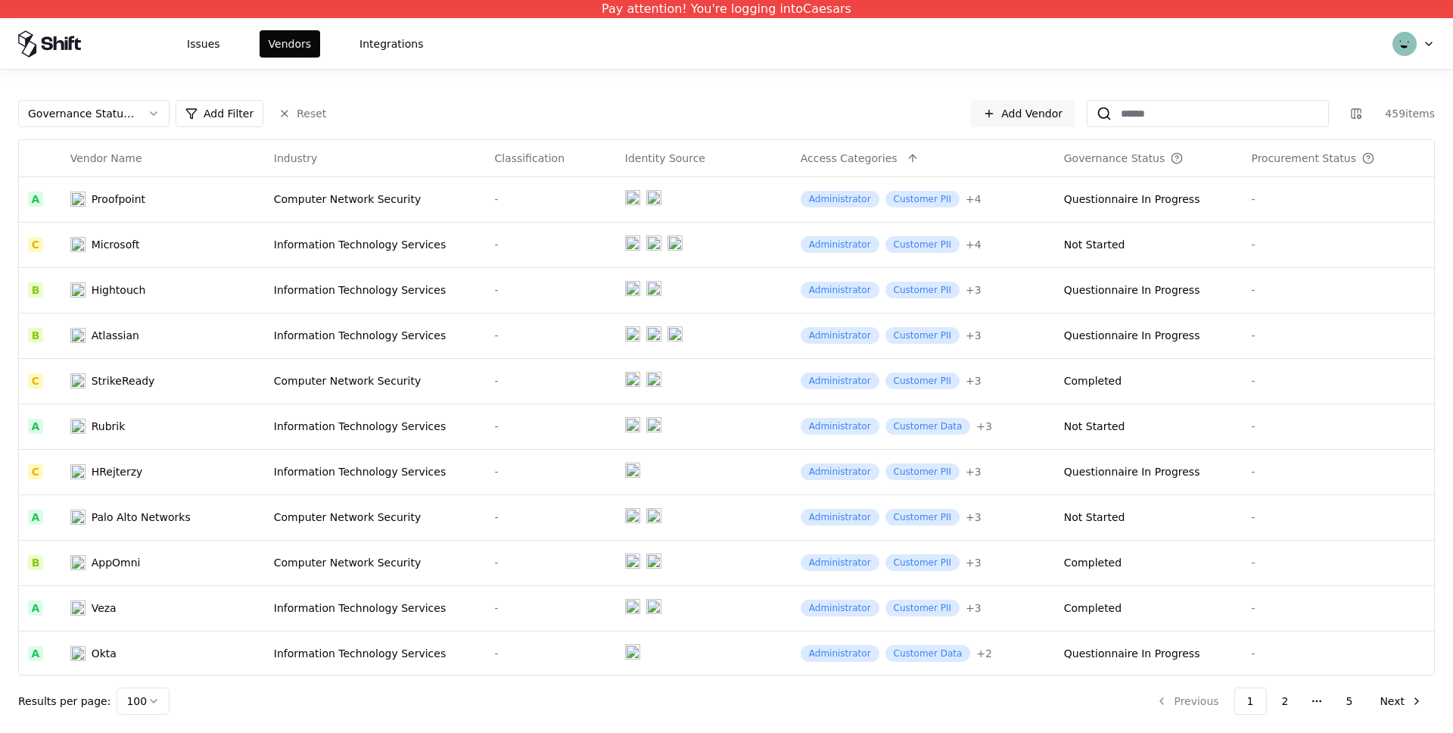
scroll to position [774, 0]
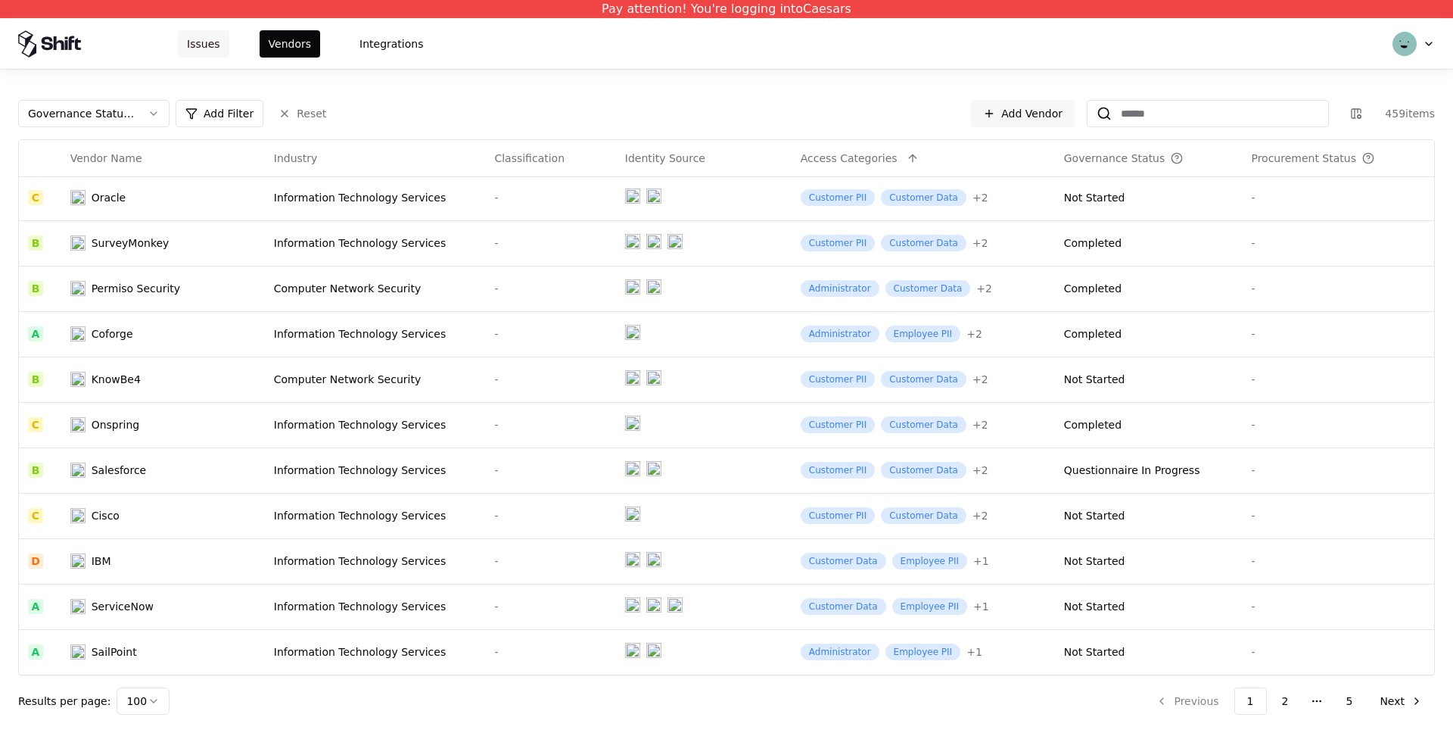
click at [210, 42] on button "Issues" at bounding box center [203, 43] width 51 height 27
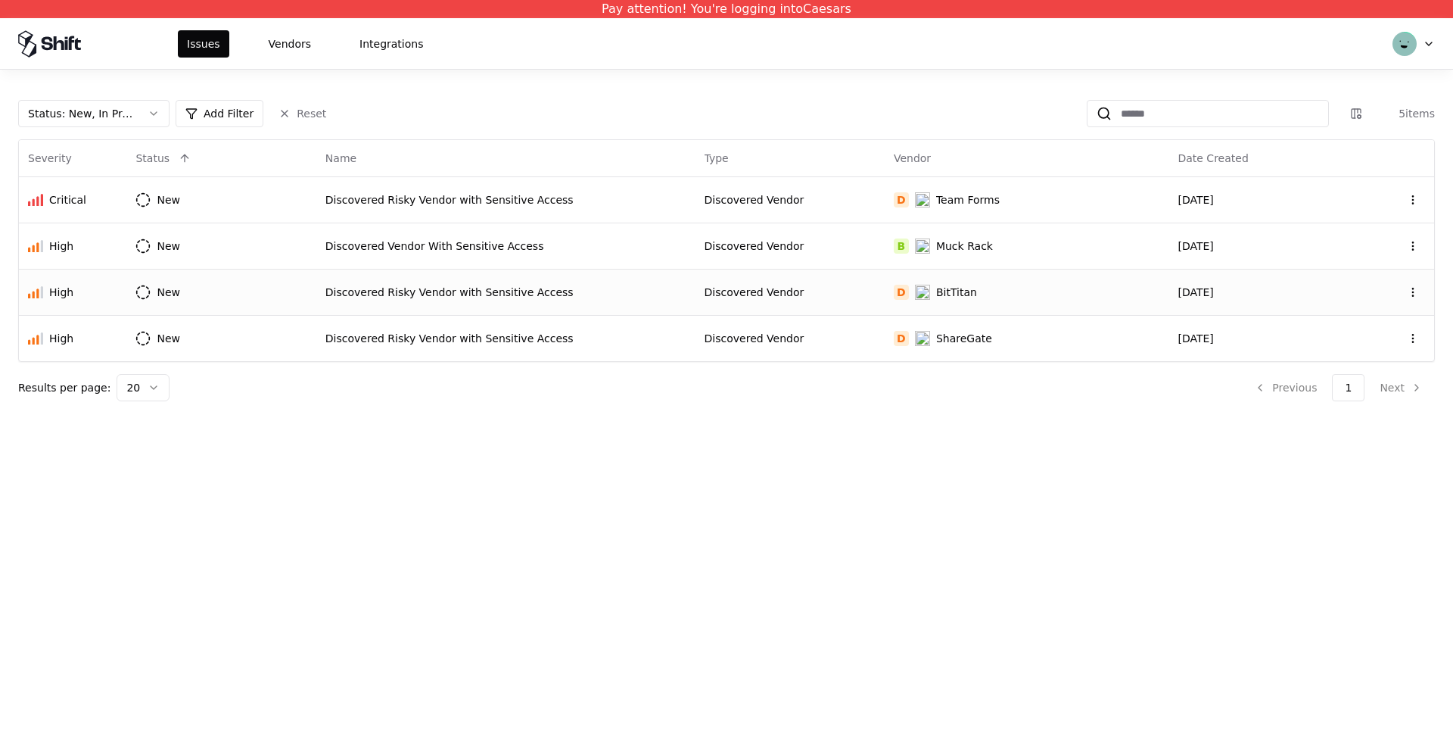
click at [445, 288] on div "Discovered Risky Vendor with Sensitive Access" at bounding box center [505, 292] width 361 height 15
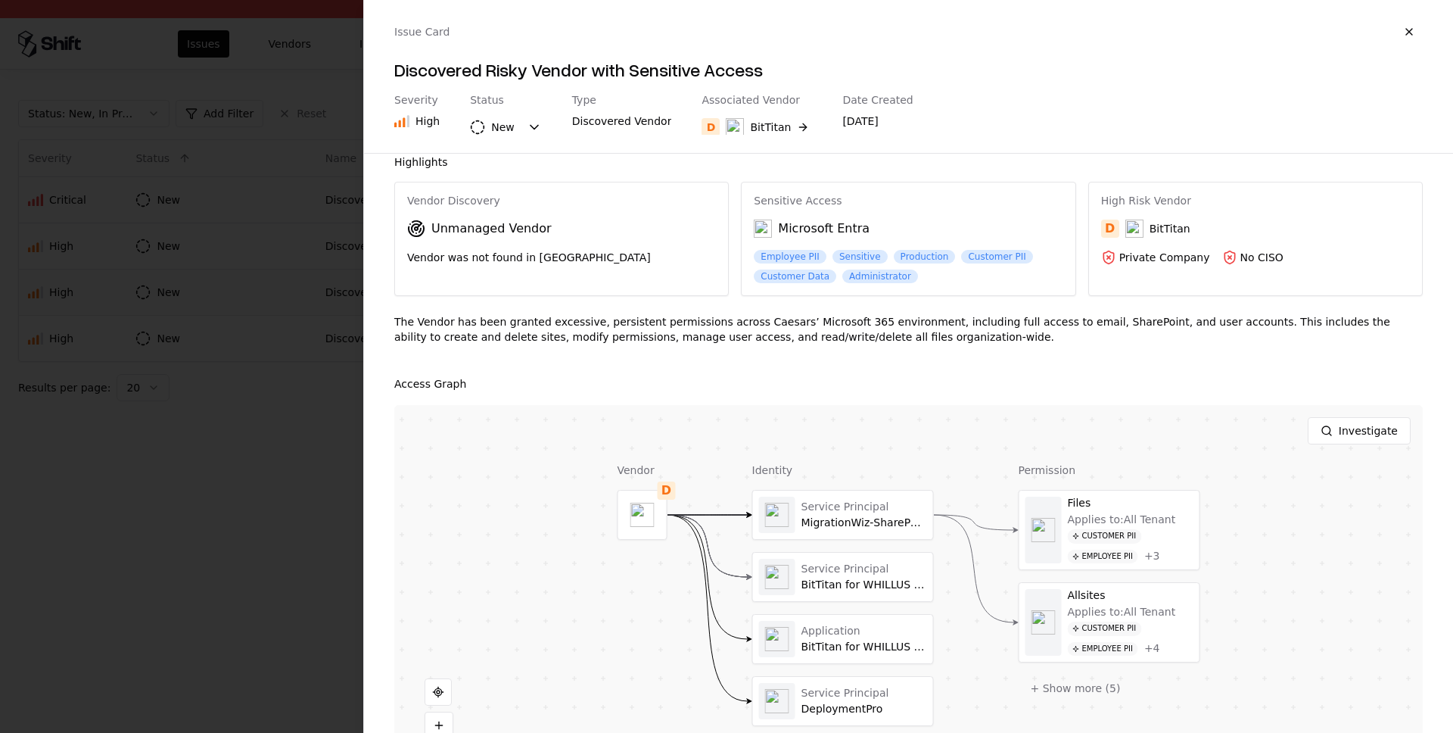
scroll to position [21, 0]
